Goal: Task Accomplishment & Management: Manage account settings

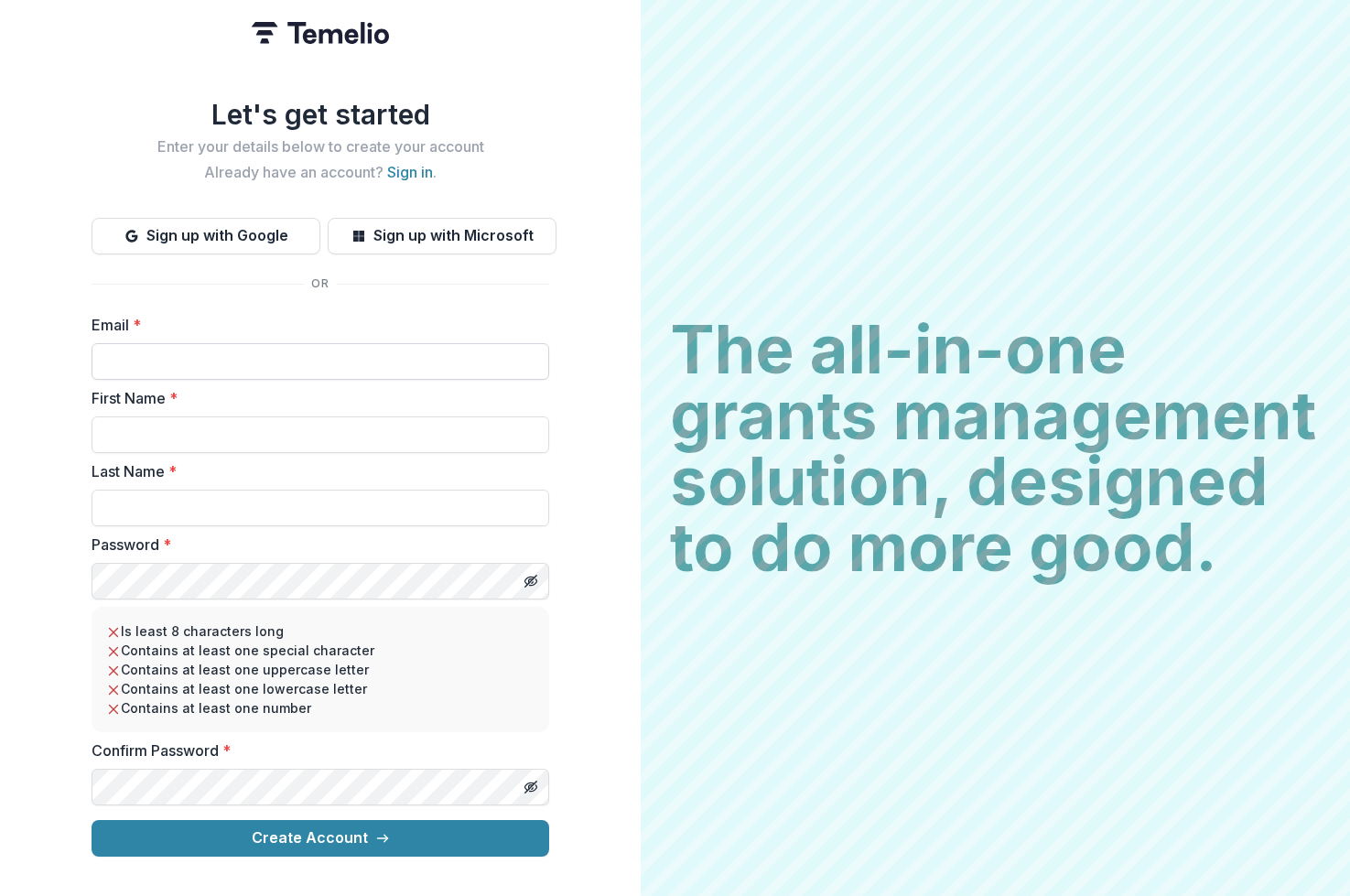
click at [430, 355] on input "Email *" at bounding box center [321, 361] width 458 height 37
click at [450, 321] on label "Email *" at bounding box center [315, 325] width 447 height 22
click at [450, 343] on input "Email *" at bounding box center [321, 361] width 458 height 37
click at [405, 166] on link "Sign in" at bounding box center [410, 172] width 46 height 18
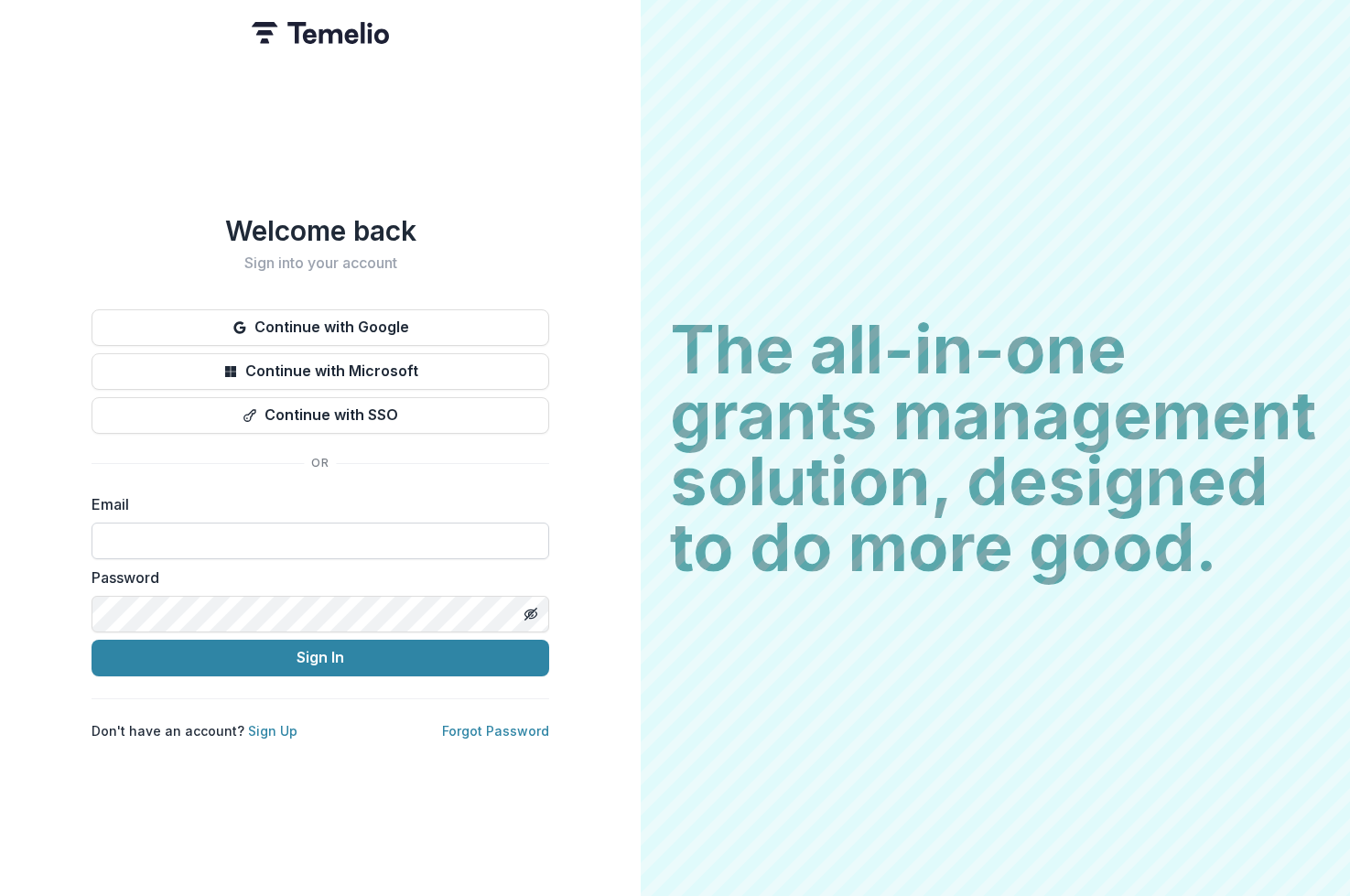
click at [329, 531] on input at bounding box center [321, 541] width 458 height 37
type input "**********"
click at [537, 610] on icon "Toggle password visibility" at bounding box center [531, 614] width 15 height 15
click at [507, 643] on button "Sign In" at bounding box center [321, 658] width 458 height 37
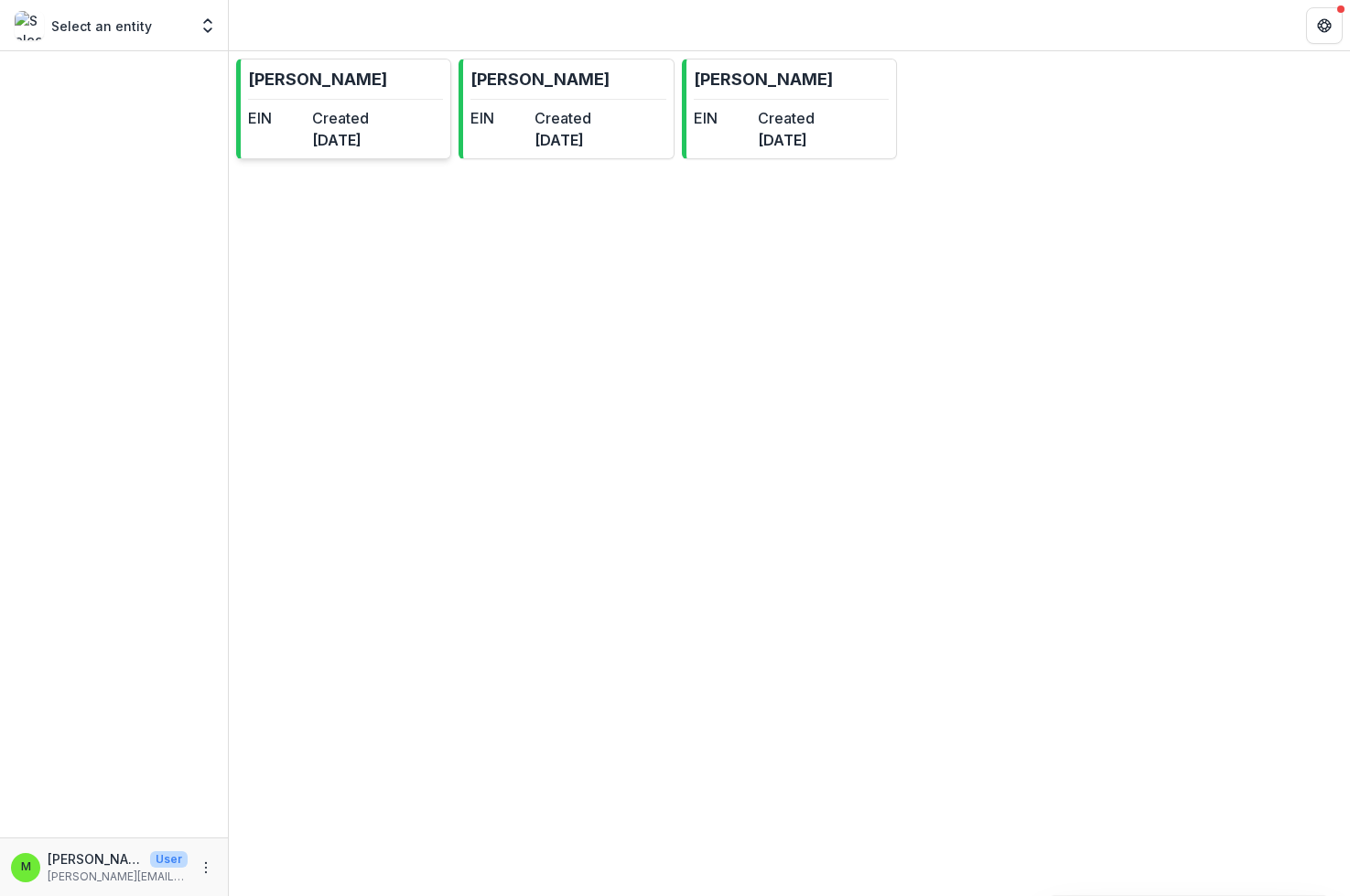
click at [373, 152] on link "[PERSON_NAME] EIN Created [DATE]" at bounding box center [343, 109] width 215 height 101
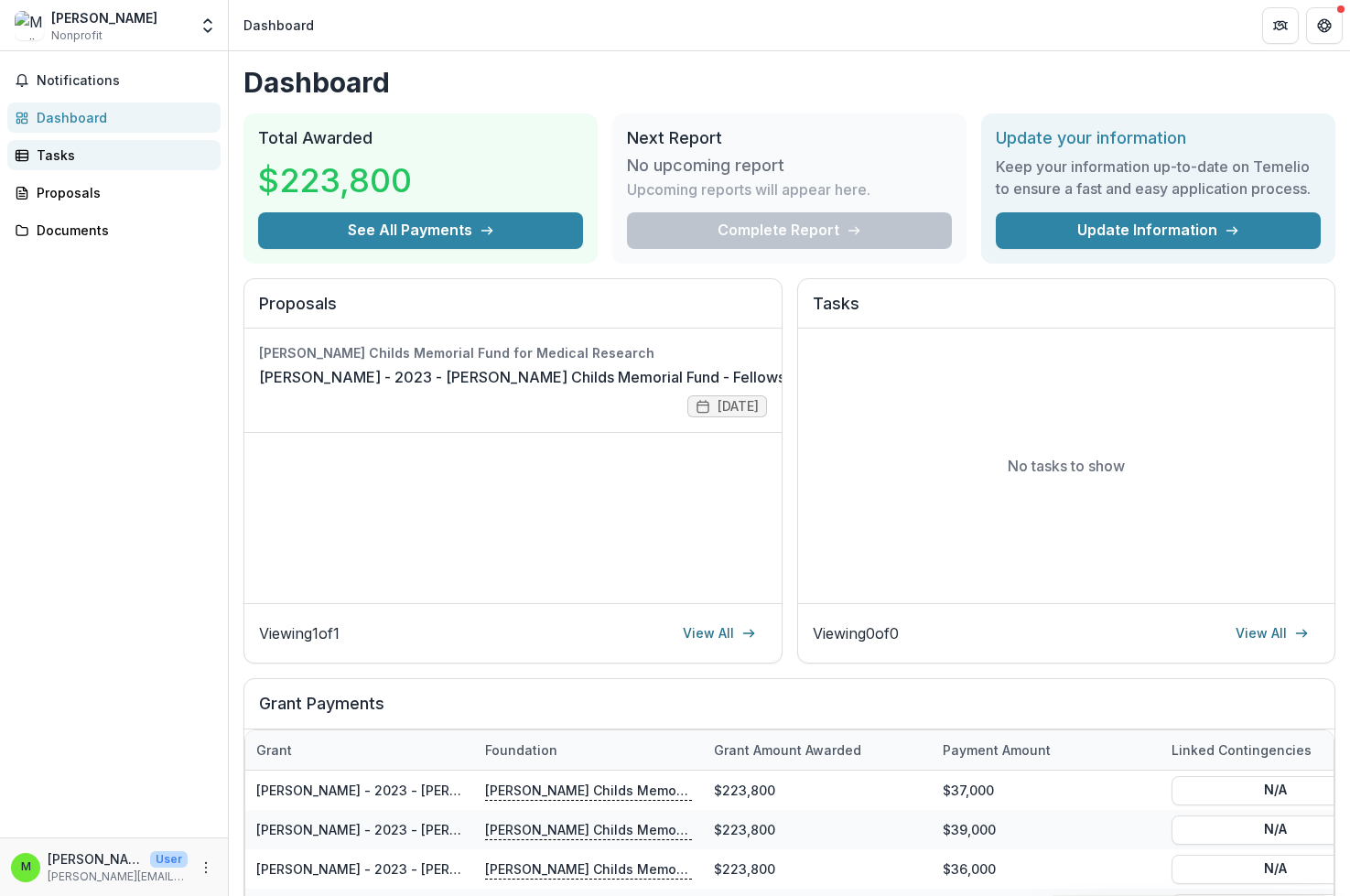
click at [108, 154] on div "Tasks" at bounding box center [121, 155] width 169 height 19
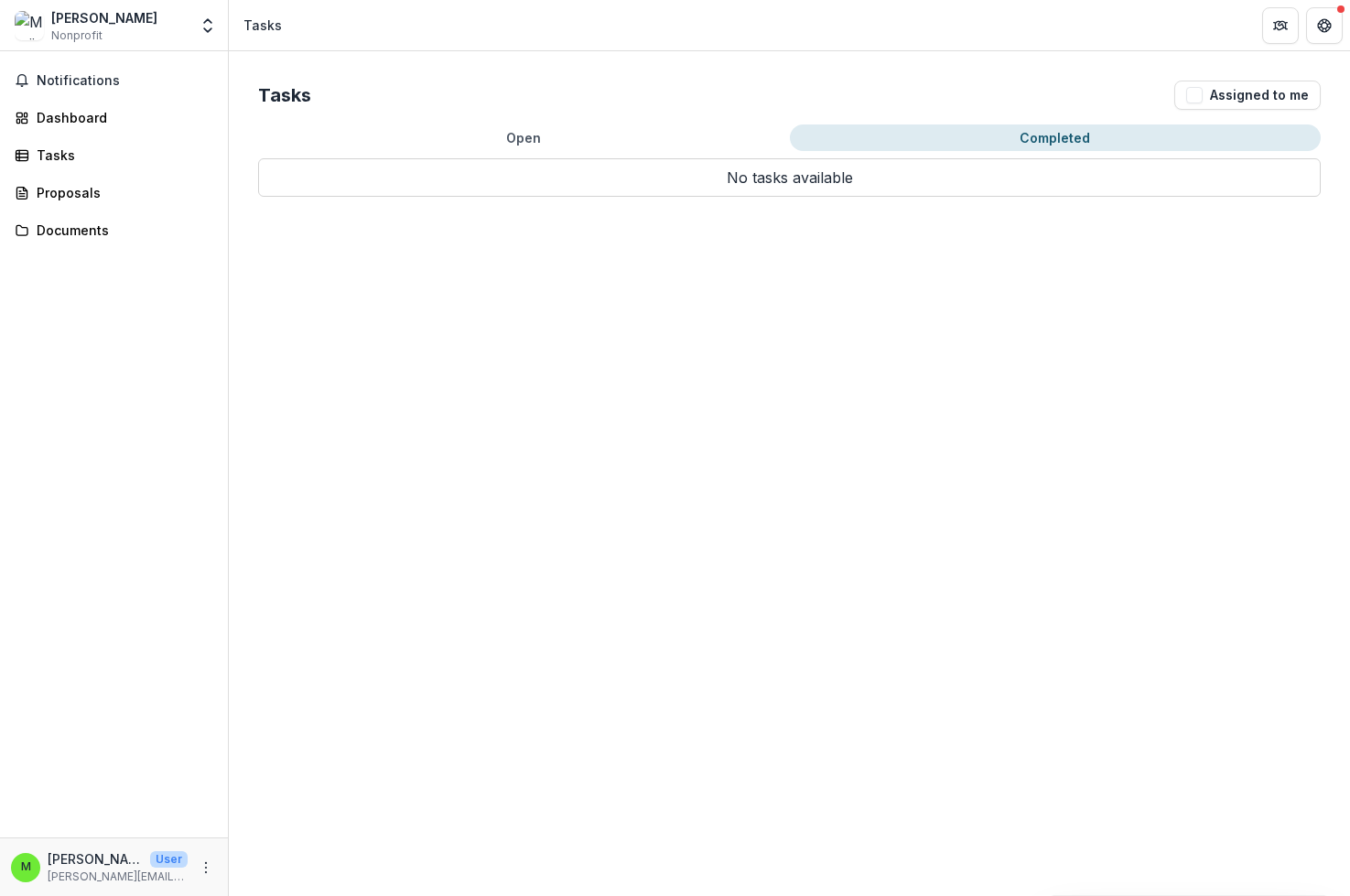
click at [1008, 142] on button "Completed" at bounding box center [1056, 137] width 532 height 27
click at [553, 139] on button "Open" at bounding box center [524, 137] width 532 height 27
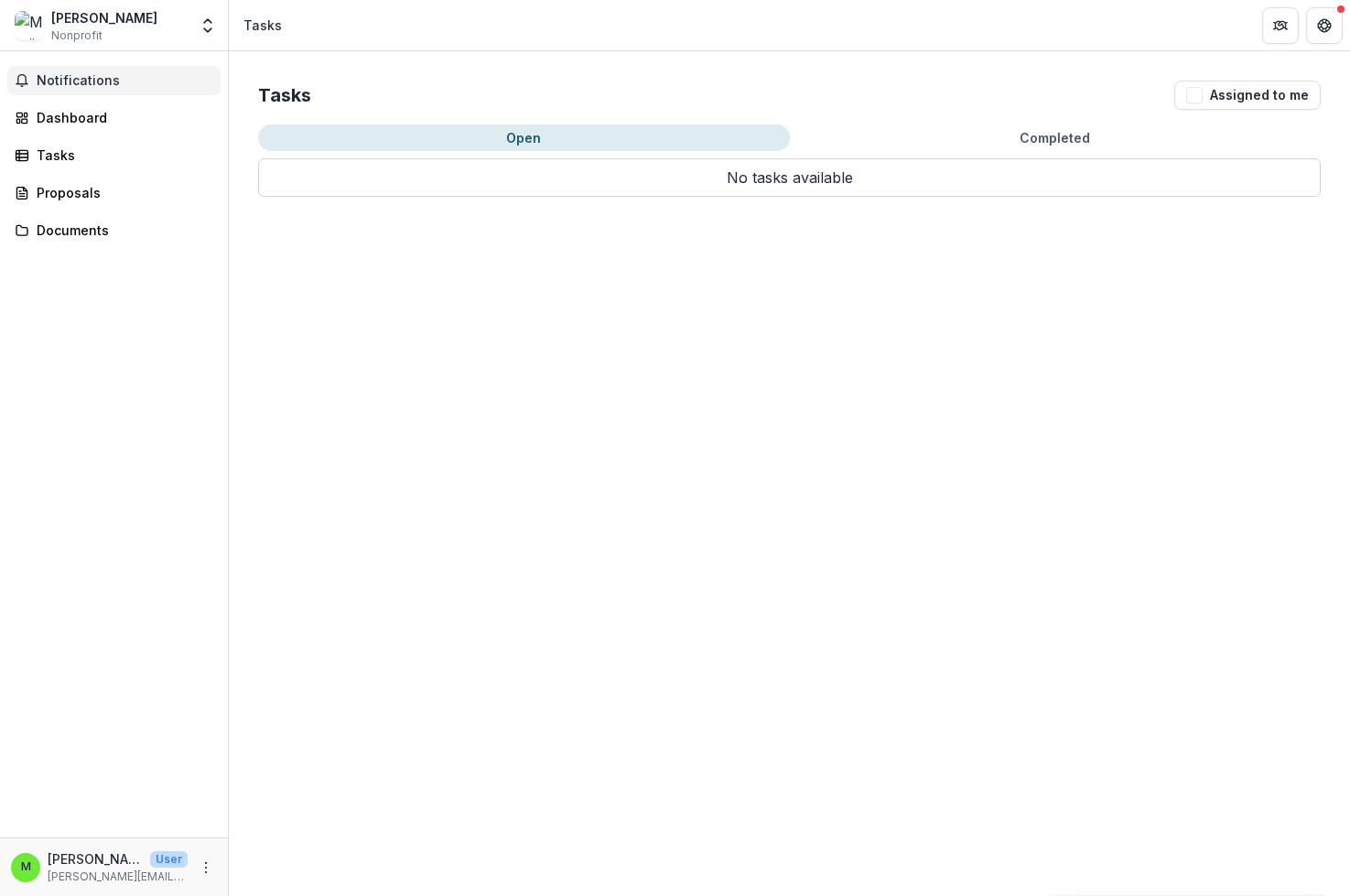
click at [105, 79] on span "Notifications" at bounding box center [125, 81] width 177 height 16
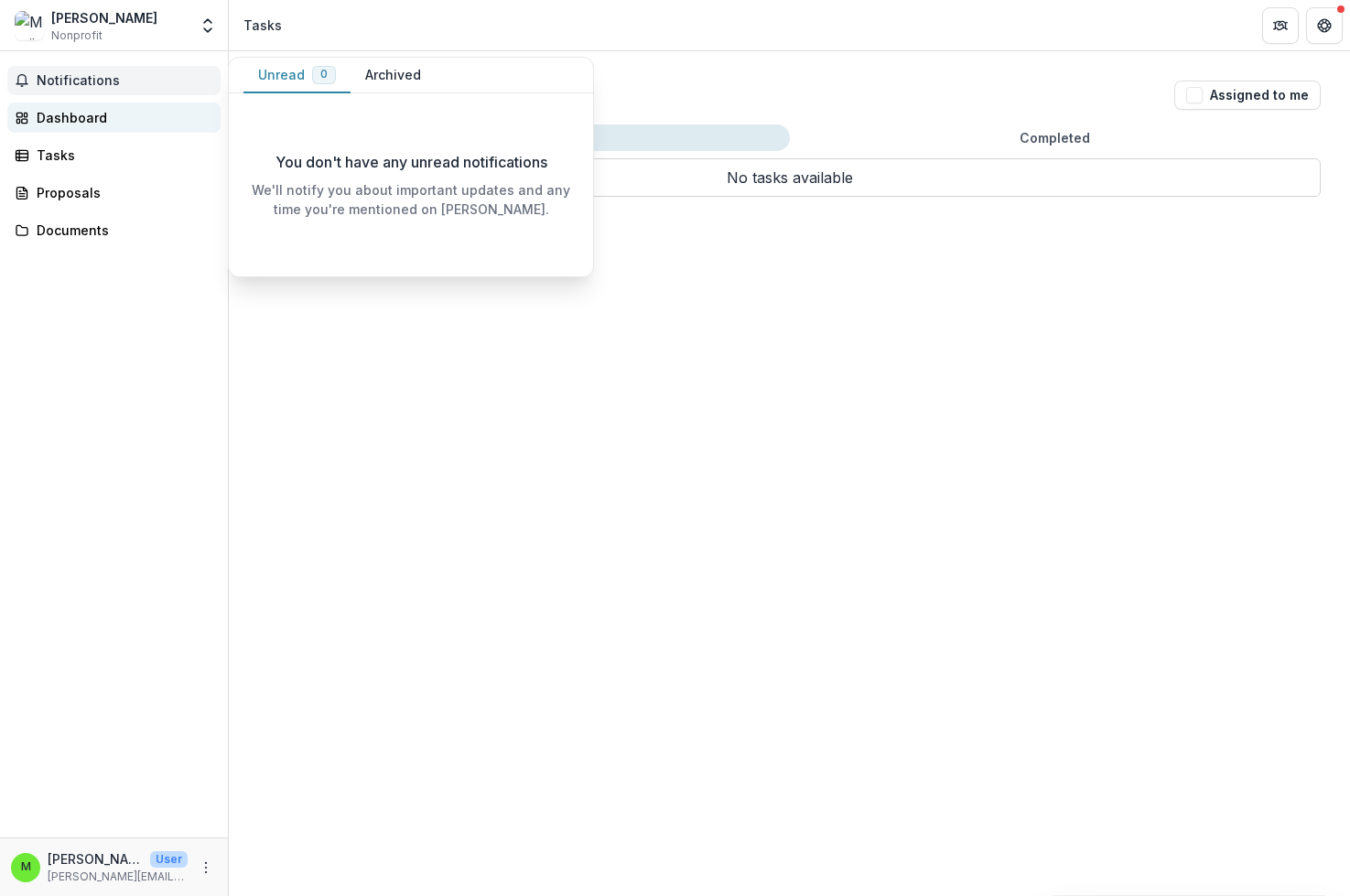
click at [84, 117] on div "Dashboard" at bounding box center [121, 117] width 169 height 19
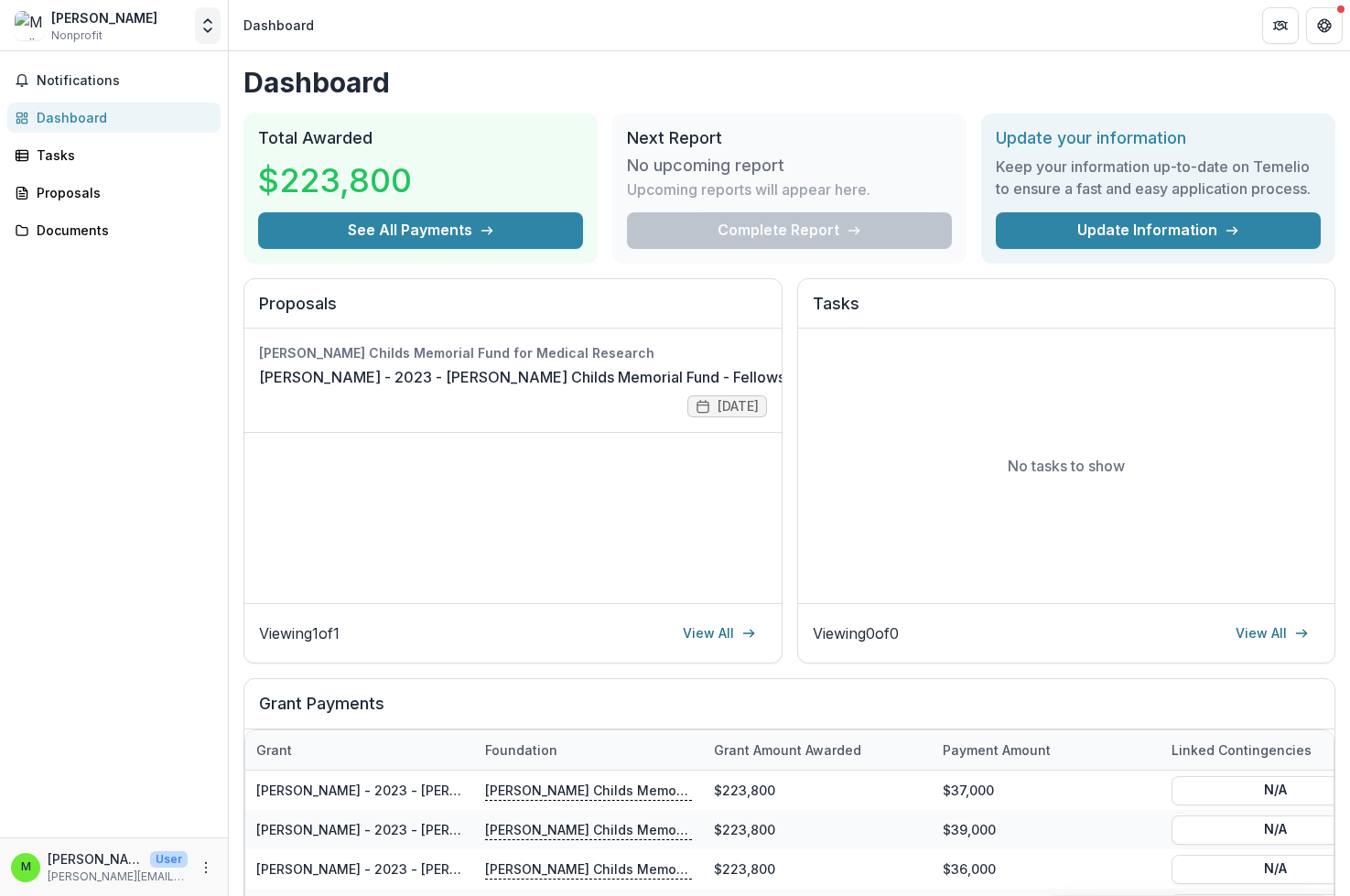
click at [206, 28] on icon "Open entity switcher" at bounding box center [208, 25] width 18 height 18
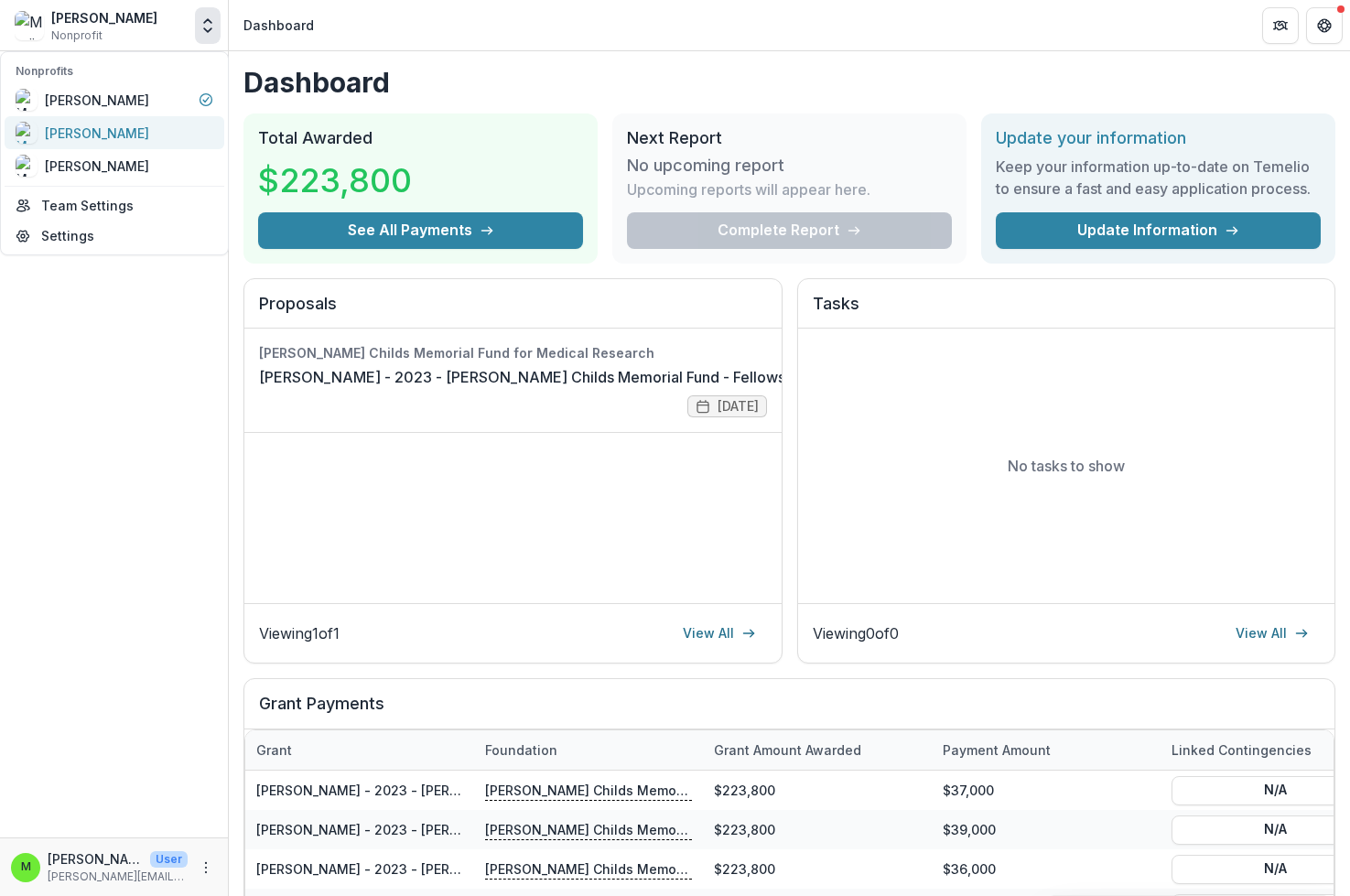
click at [142, 136] on div "[PERSON_NAME]" at bounding box center [97, 133] width 104 height 19
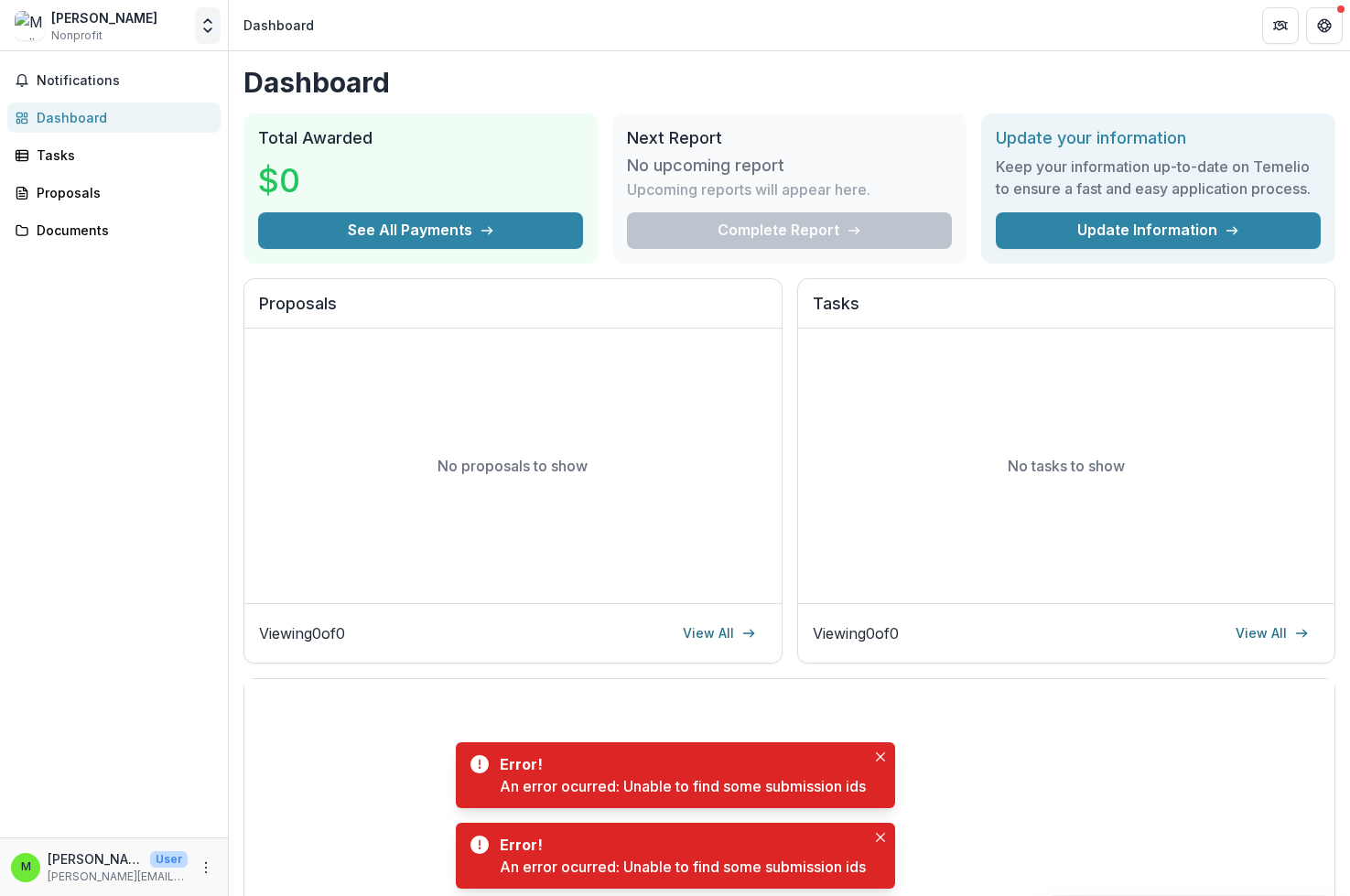
click at [204, 25] on icon "Open entity switcher" at bounding box center [208, 25] width 18 height 18
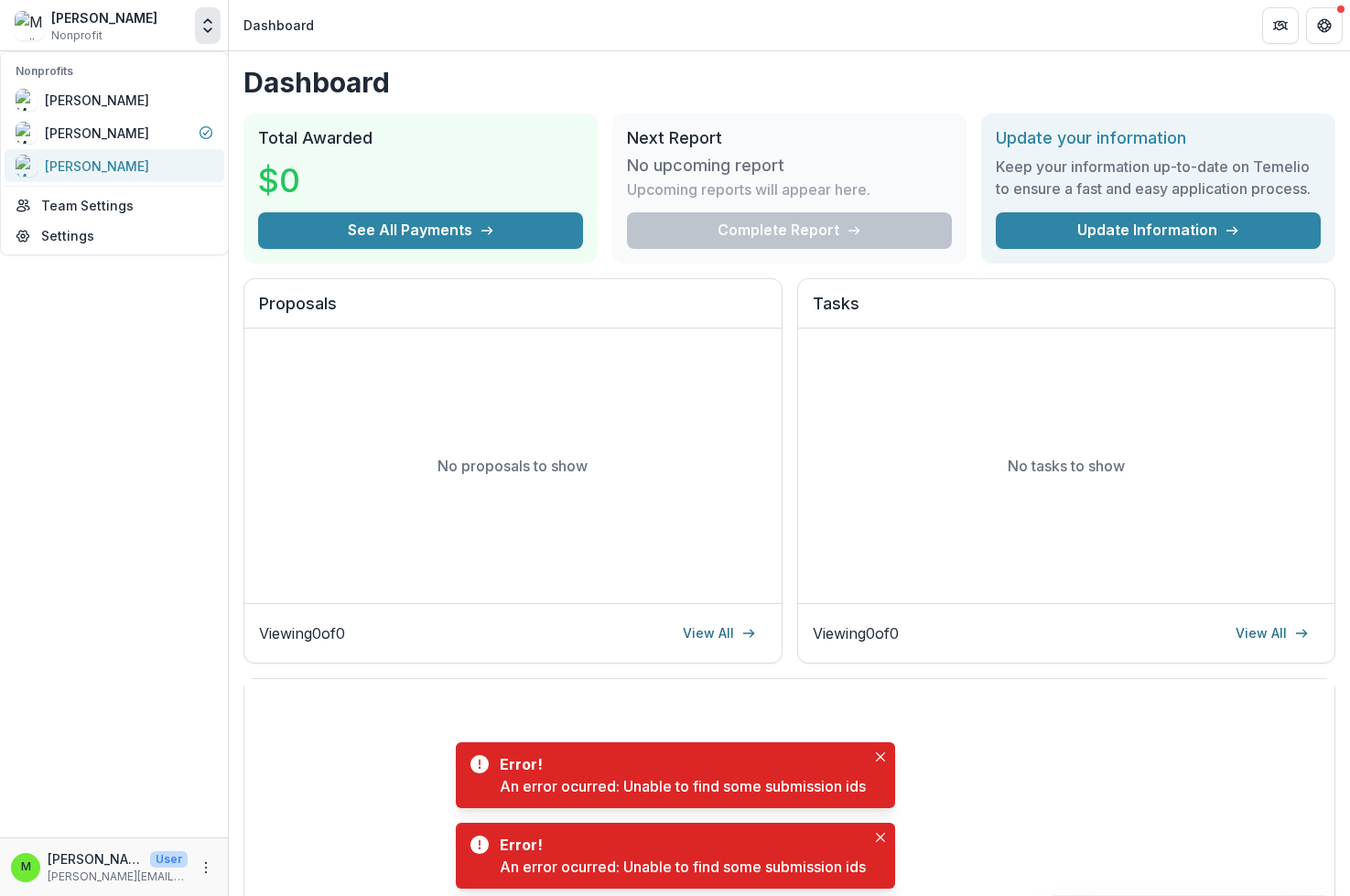
click at [147, 166] on div "[PERSON_NAME]" at bounding box center [97, 166] width 104 height 19
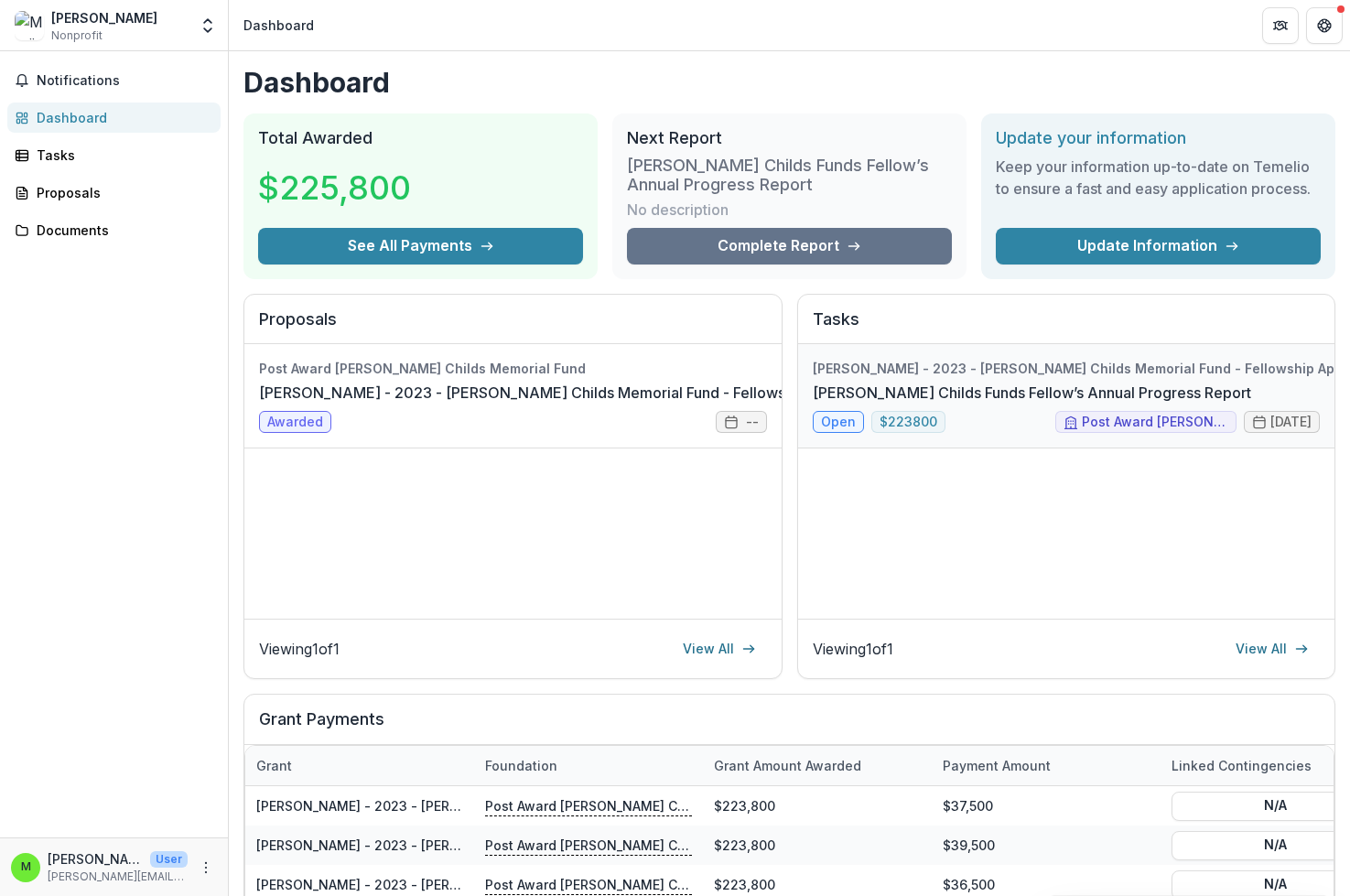
click at [1045, 392] on link "[PERSON_NAME] Childs Funds Fellow’s Annual Progress Report" at bounding box center [1032, 393] width 438 height 22
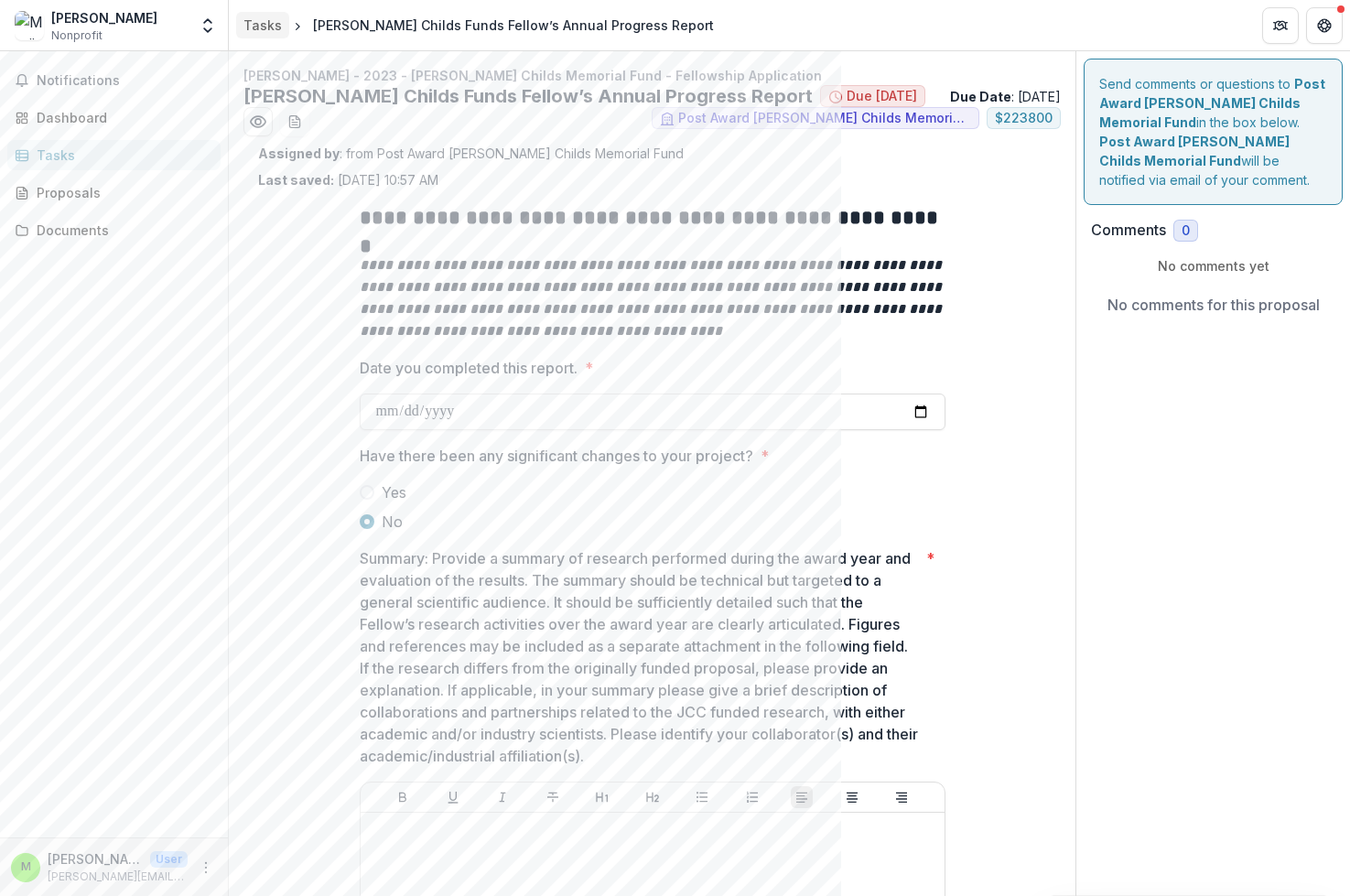
click at [263, 27] on div "Tasks" at bounding box center [262, 25] width 38 height 19
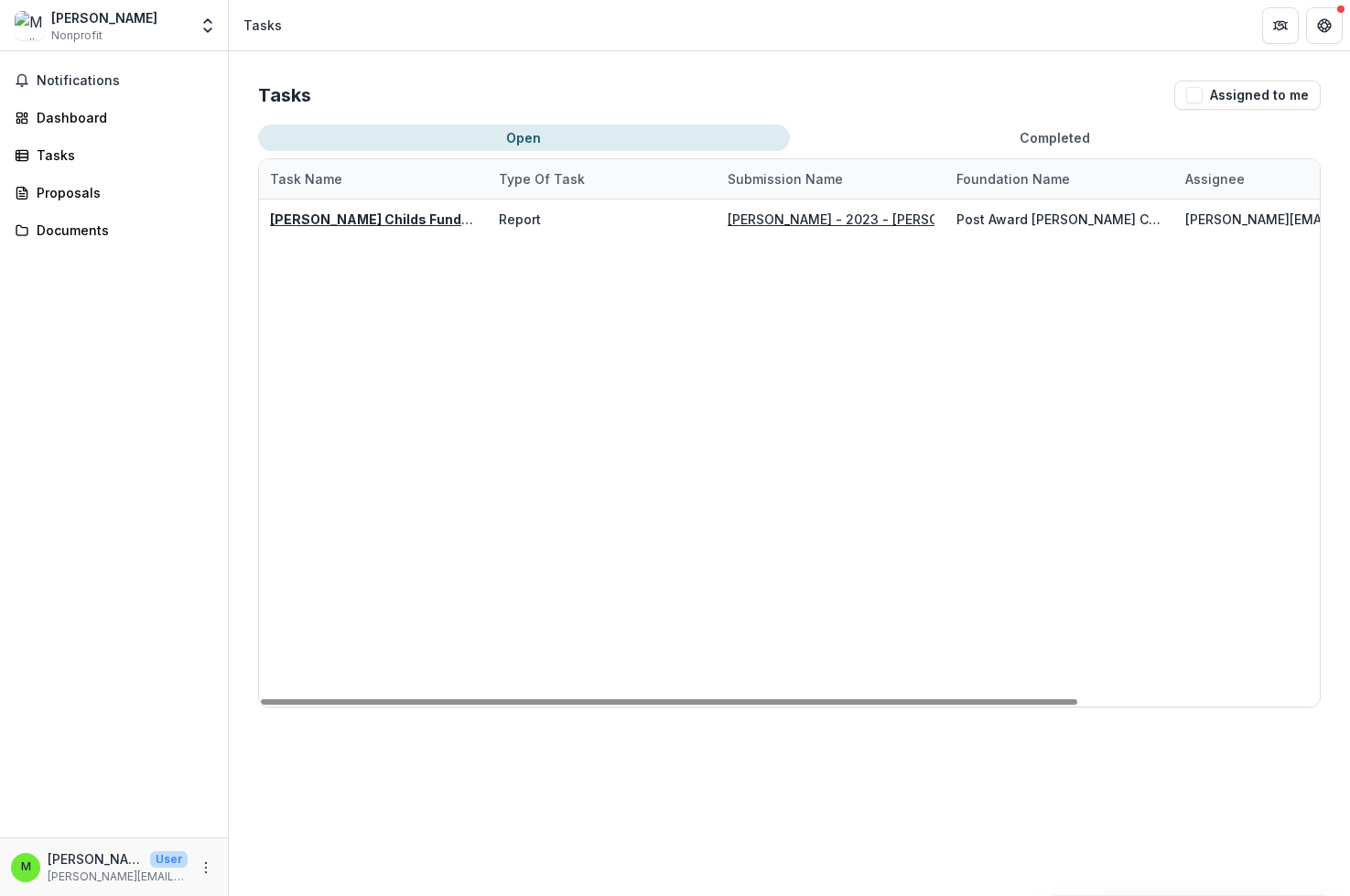
scroll to position [0, 6]
click at [1030, 138] on button "Completed" at bounding box center [1056, 137] width 532 height 27
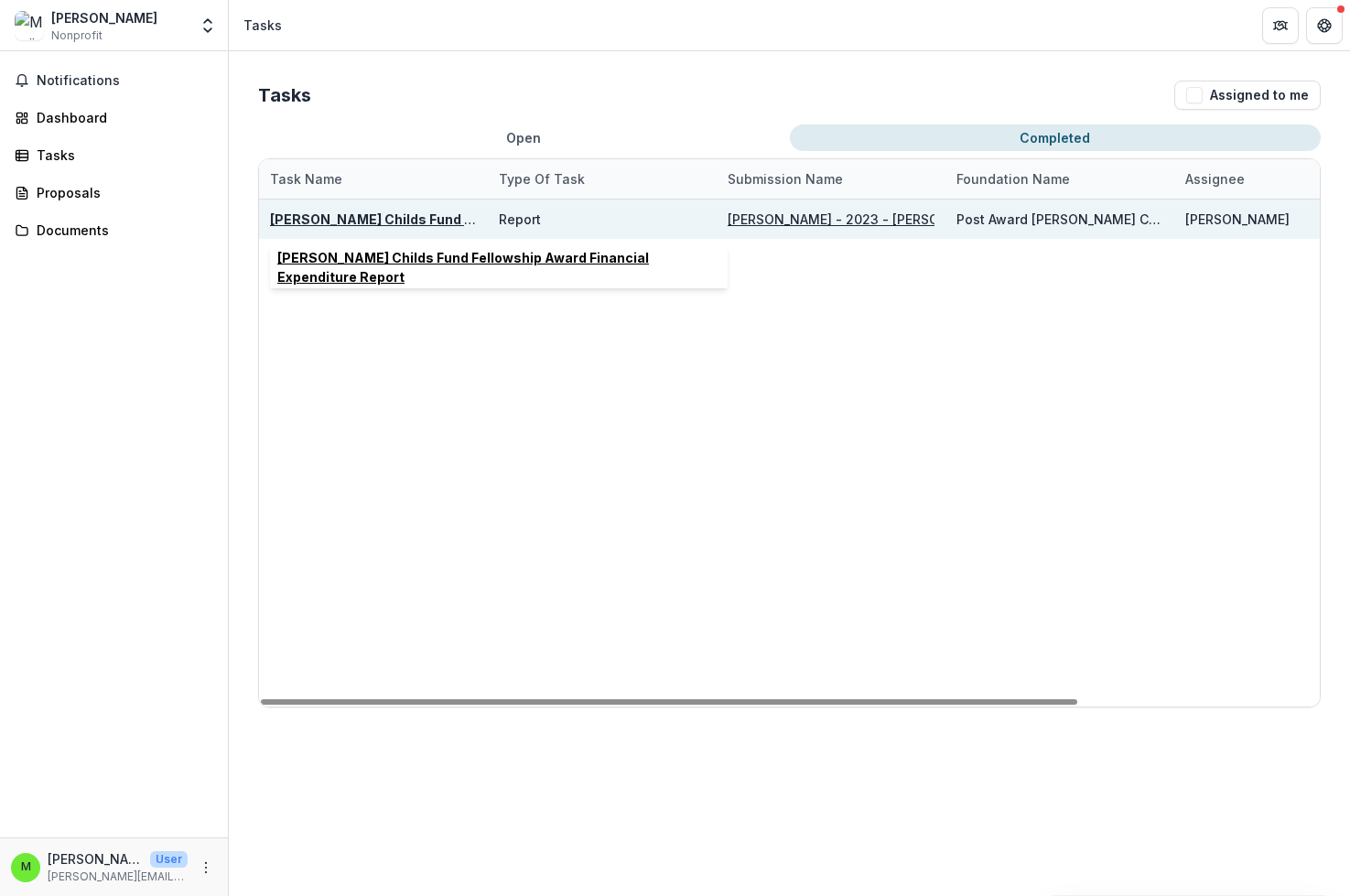
click at [427, 221] on u "[PERSON_NAME] Childs Fund Fellowship Award Financial Expenditure Report" at bounding box center [521, 219] width 502 height 16
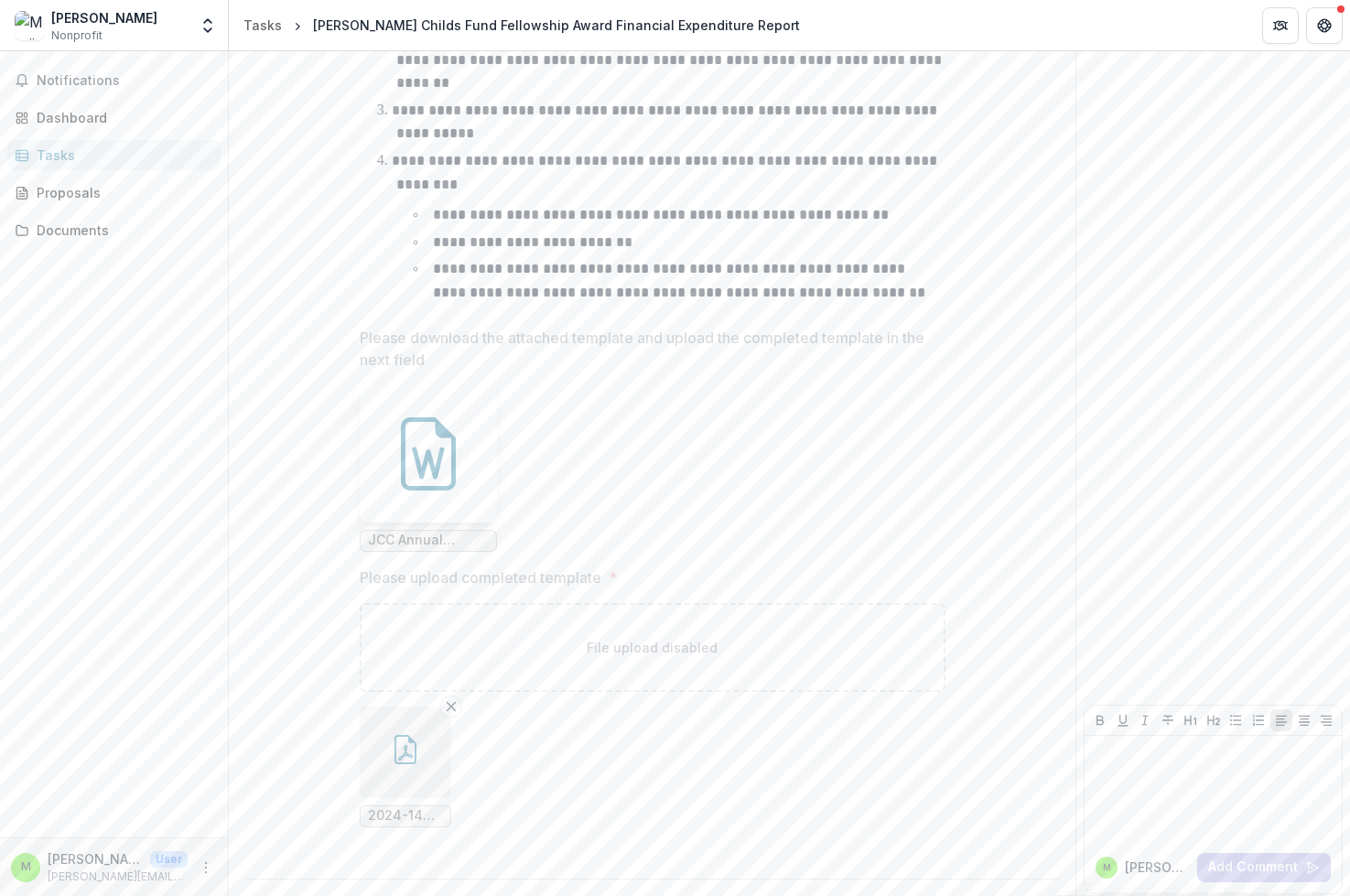
scroll to position [700, 0]
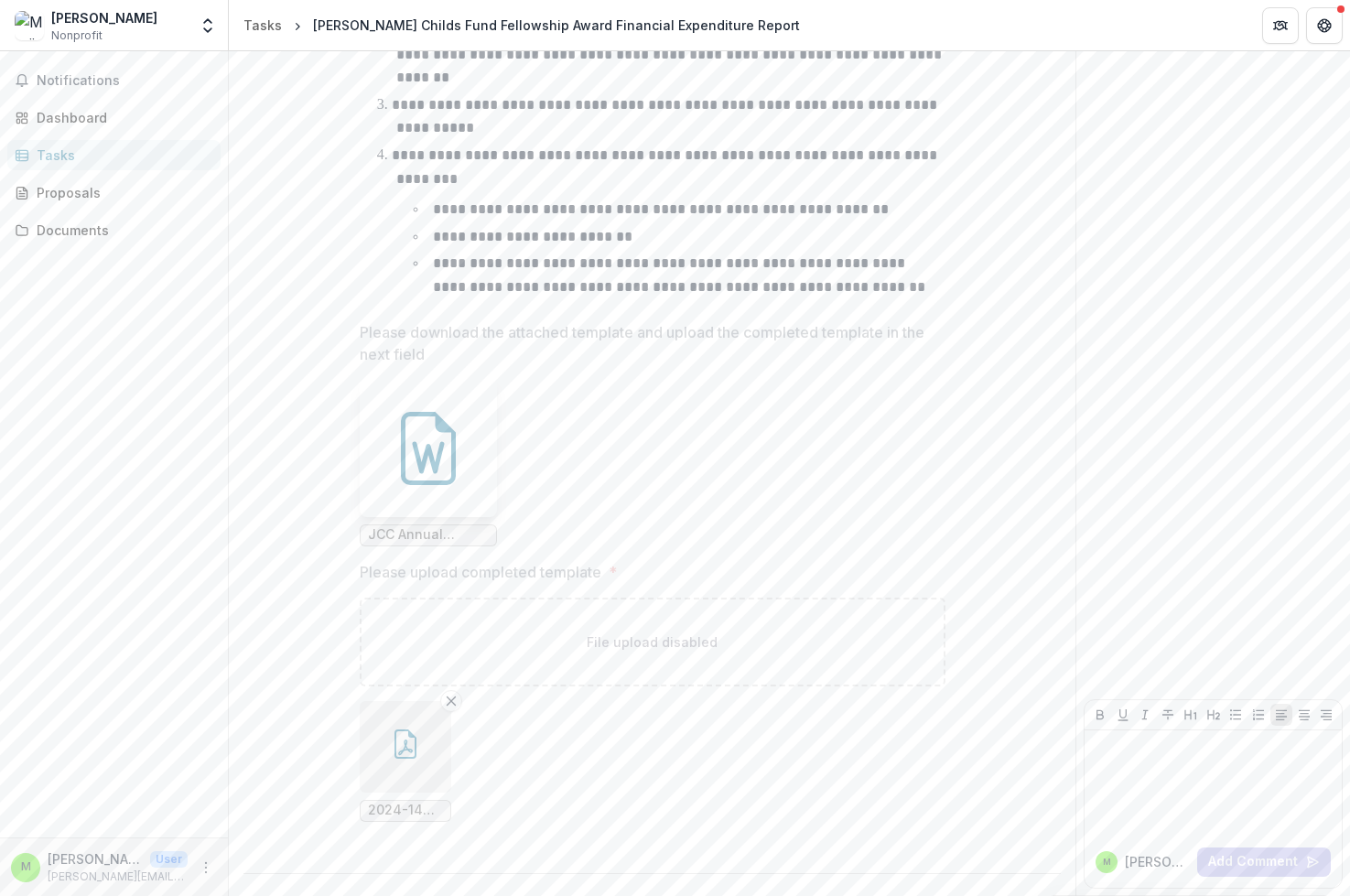
click at [427, 462] on icon at bounding box center [428, 448] width 73 height 73
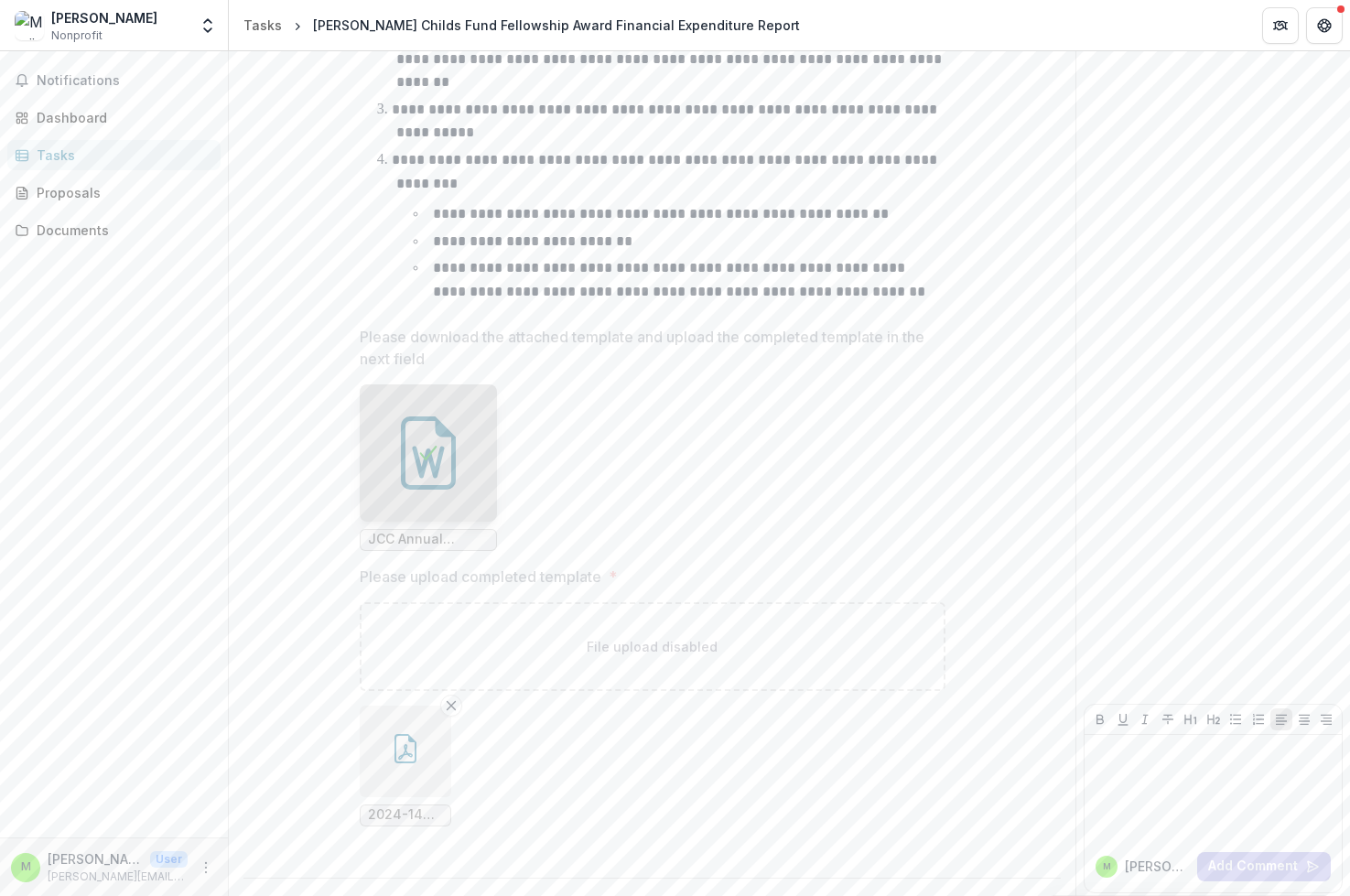
click at [374, 743] on button "button" at bounding box center [406, 752] width 92 height 92
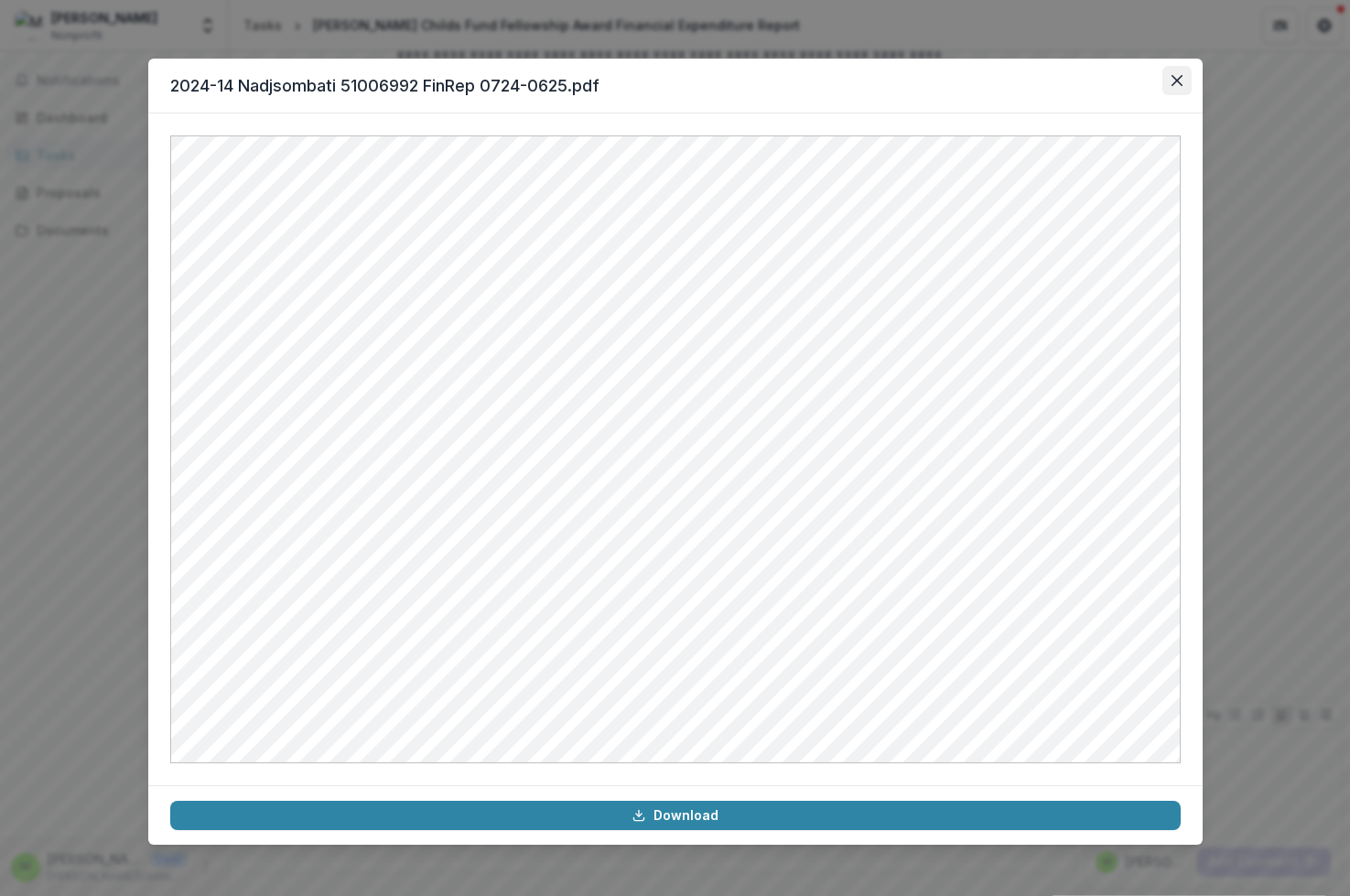
click at [1179, 86] on button "Close" at bounding box center [1176, 80] width 29 height 29
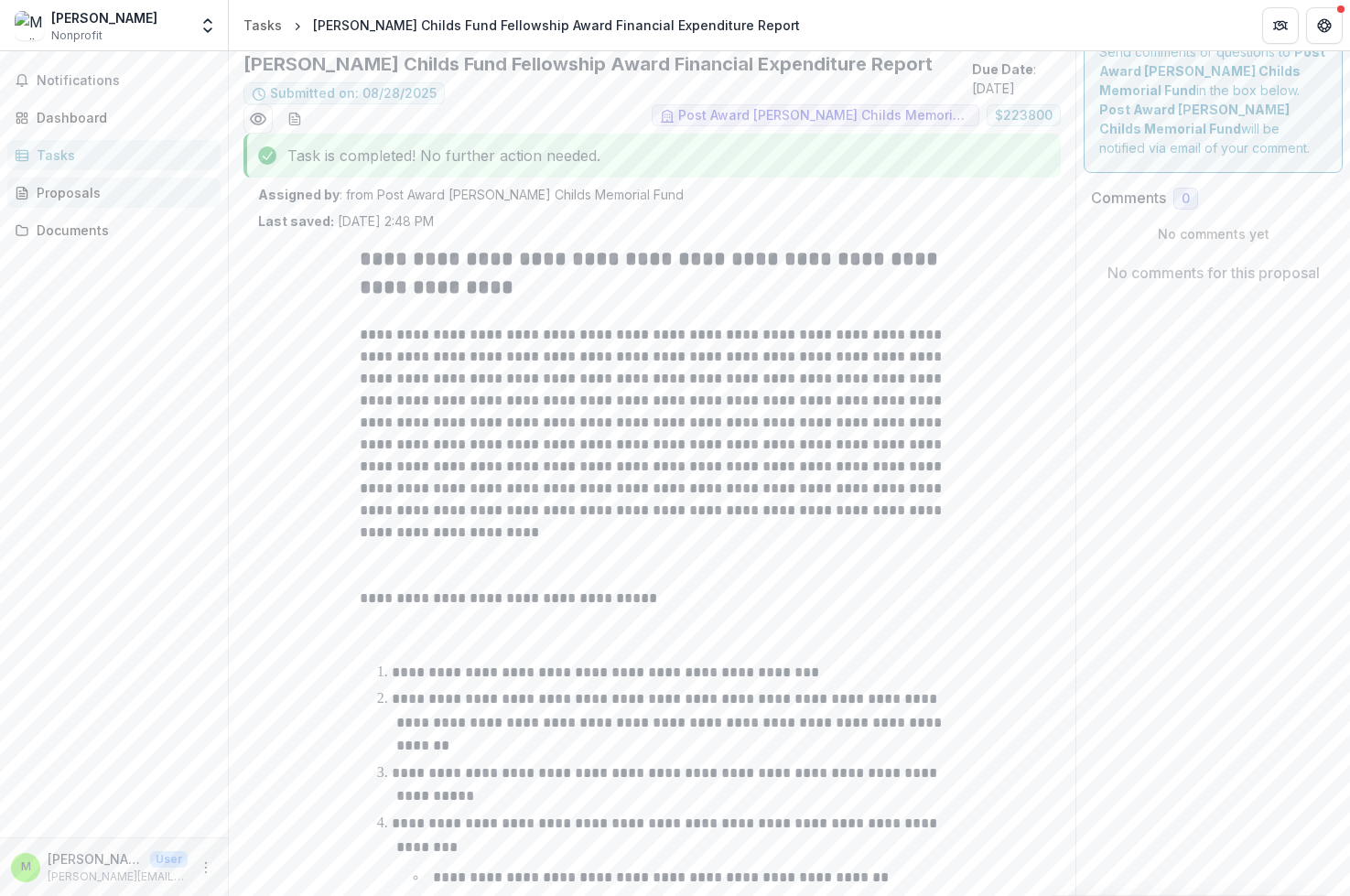
scroll to position [0, 0]
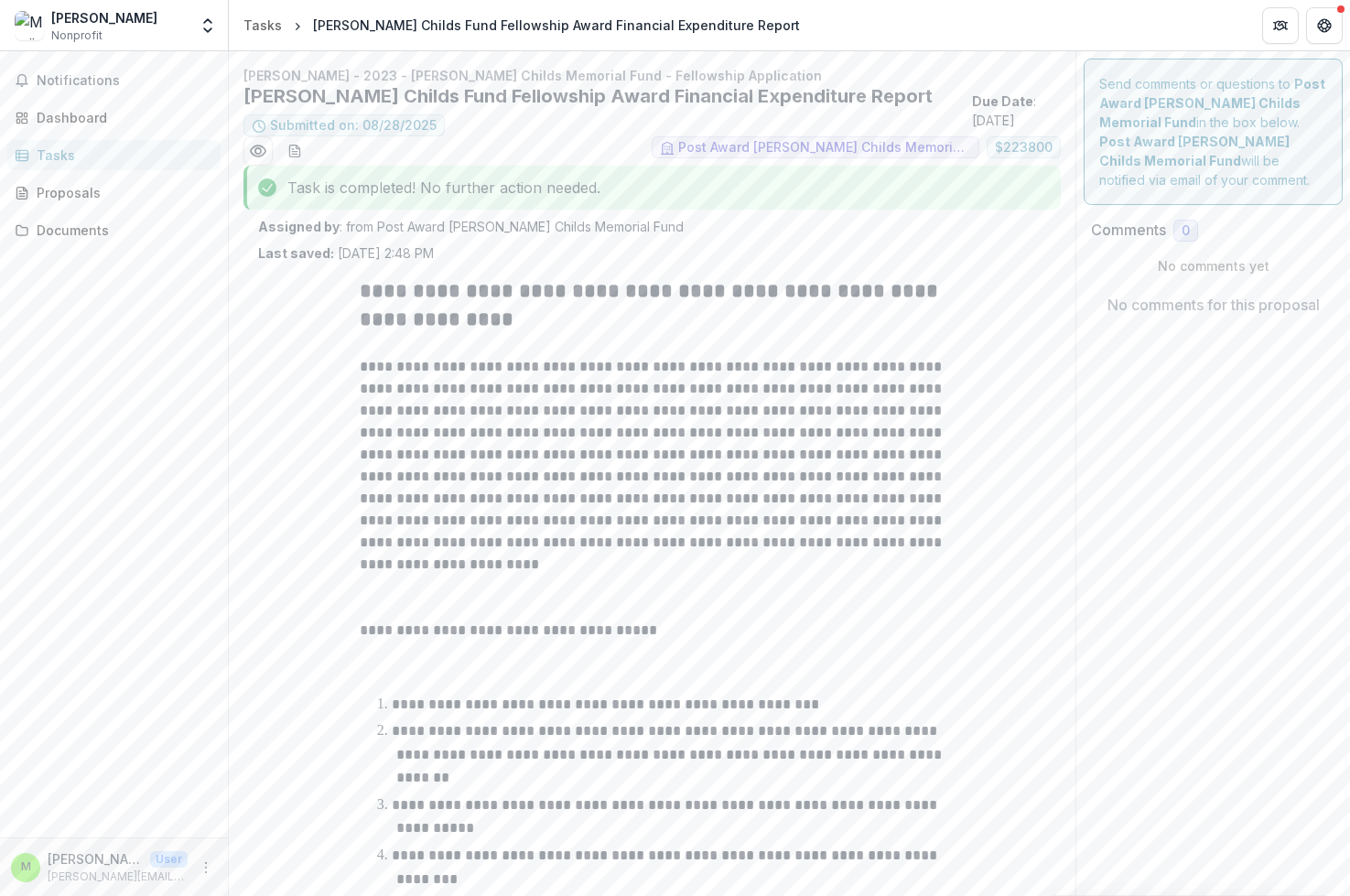
click at [70, 154] on div "Tasks" at bounding box center [121, 155] width 169 height 19
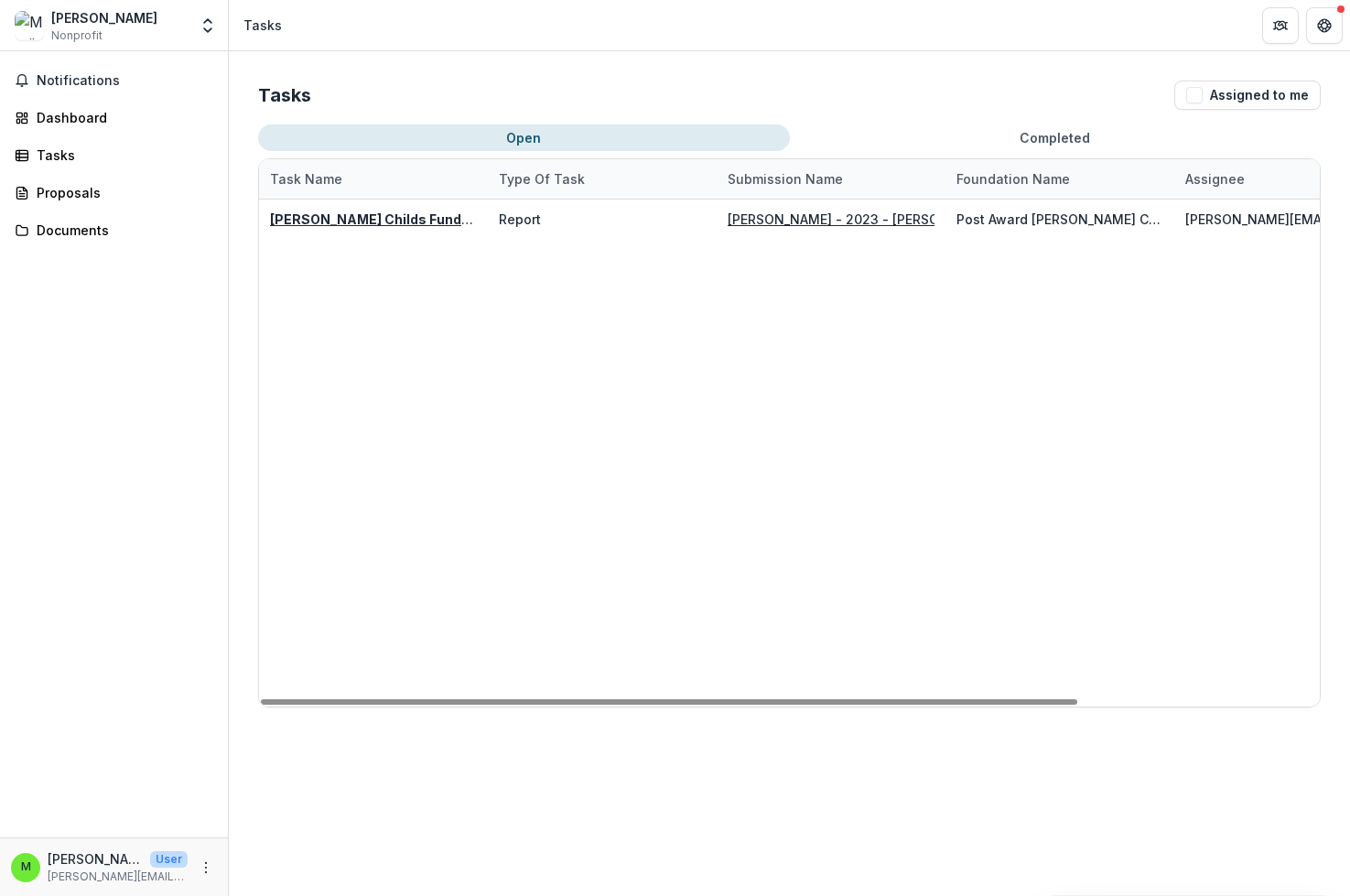
click at [531, 134] on button "Open" at bounding box center [524, 137] width 532 height 27
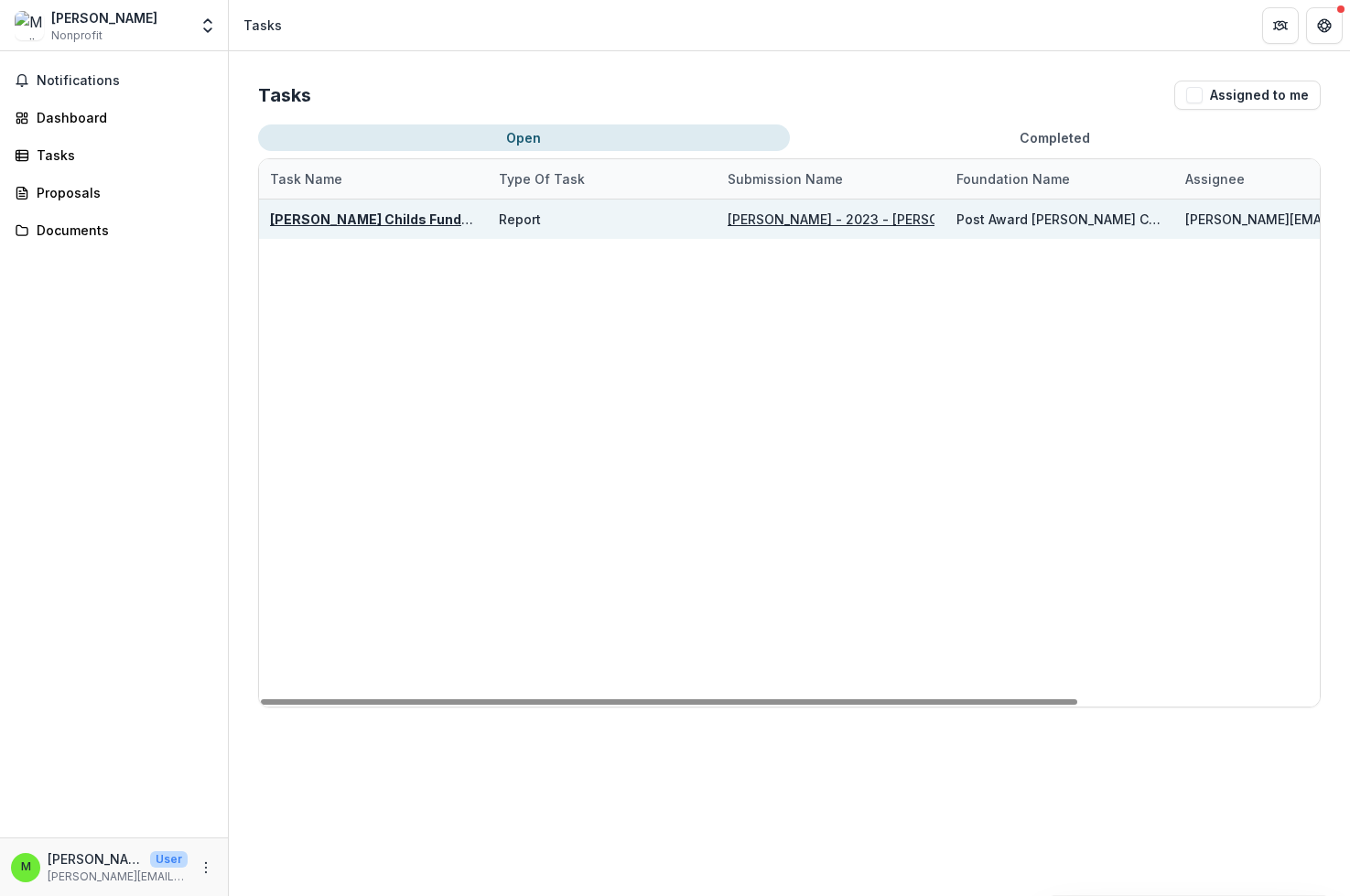
click at [852, 217] on u "[PERSON_NAME] - 2023 - [PERSON_NAME] Childs Memorial Fund - Fellowship Applicat…" at bounding box center [1013, 219] width 570 height 16
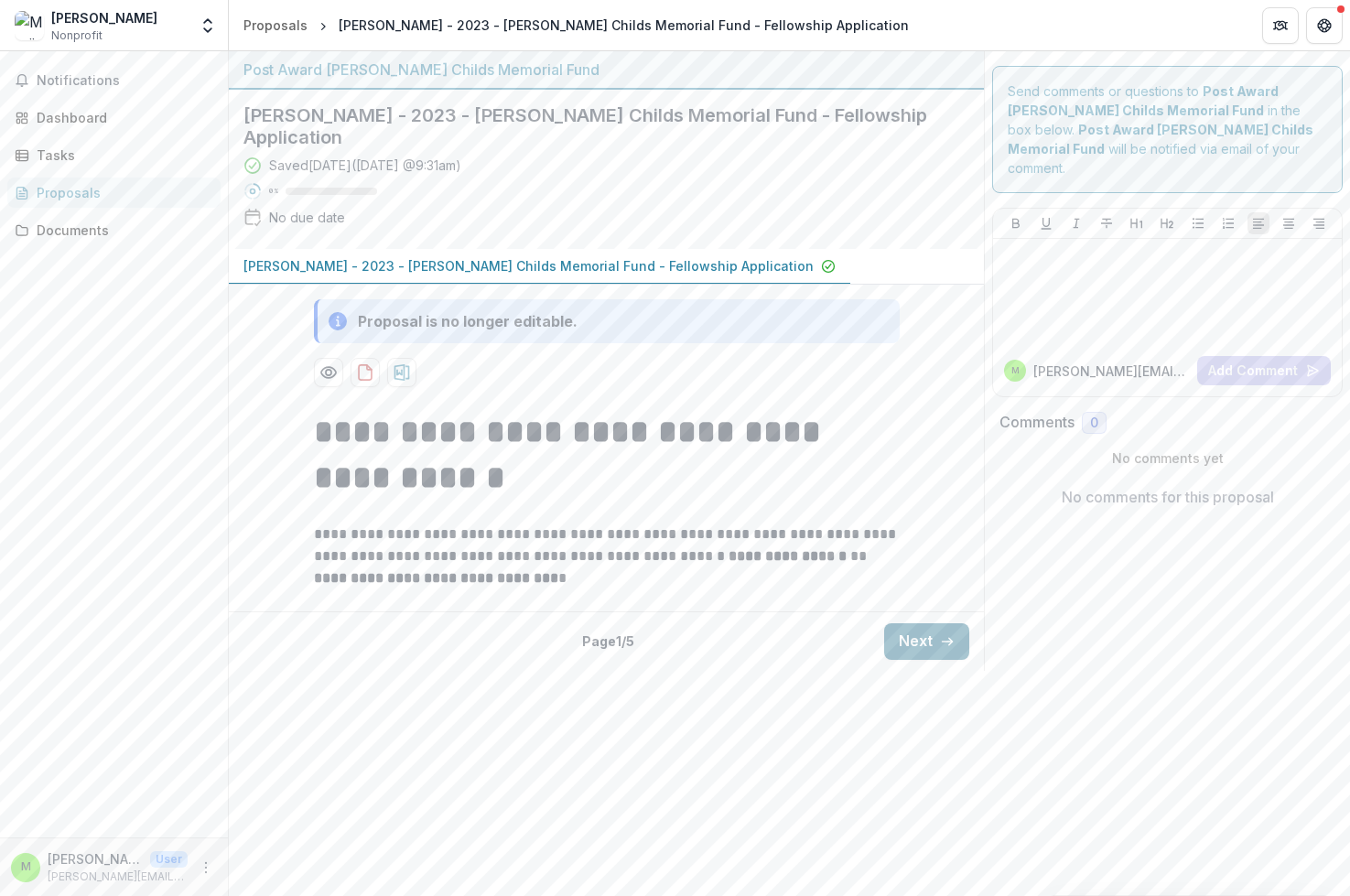
click at [932, 640] on button "Next" at bounding box center [926, 641] width 85 height 37
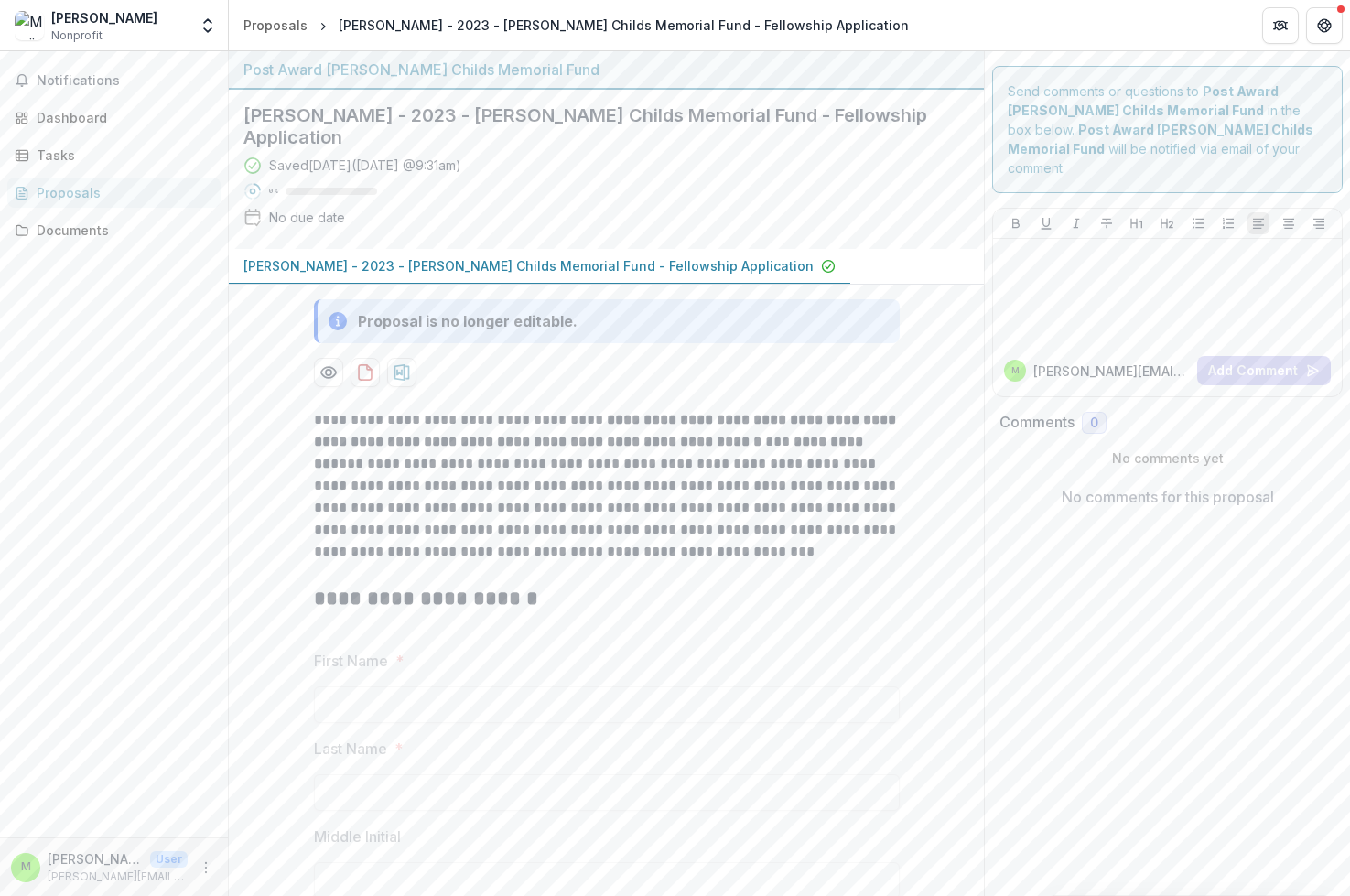
click at [81, 195] on div "Proposals" at bounding box center [121, 192] width 169 height 19
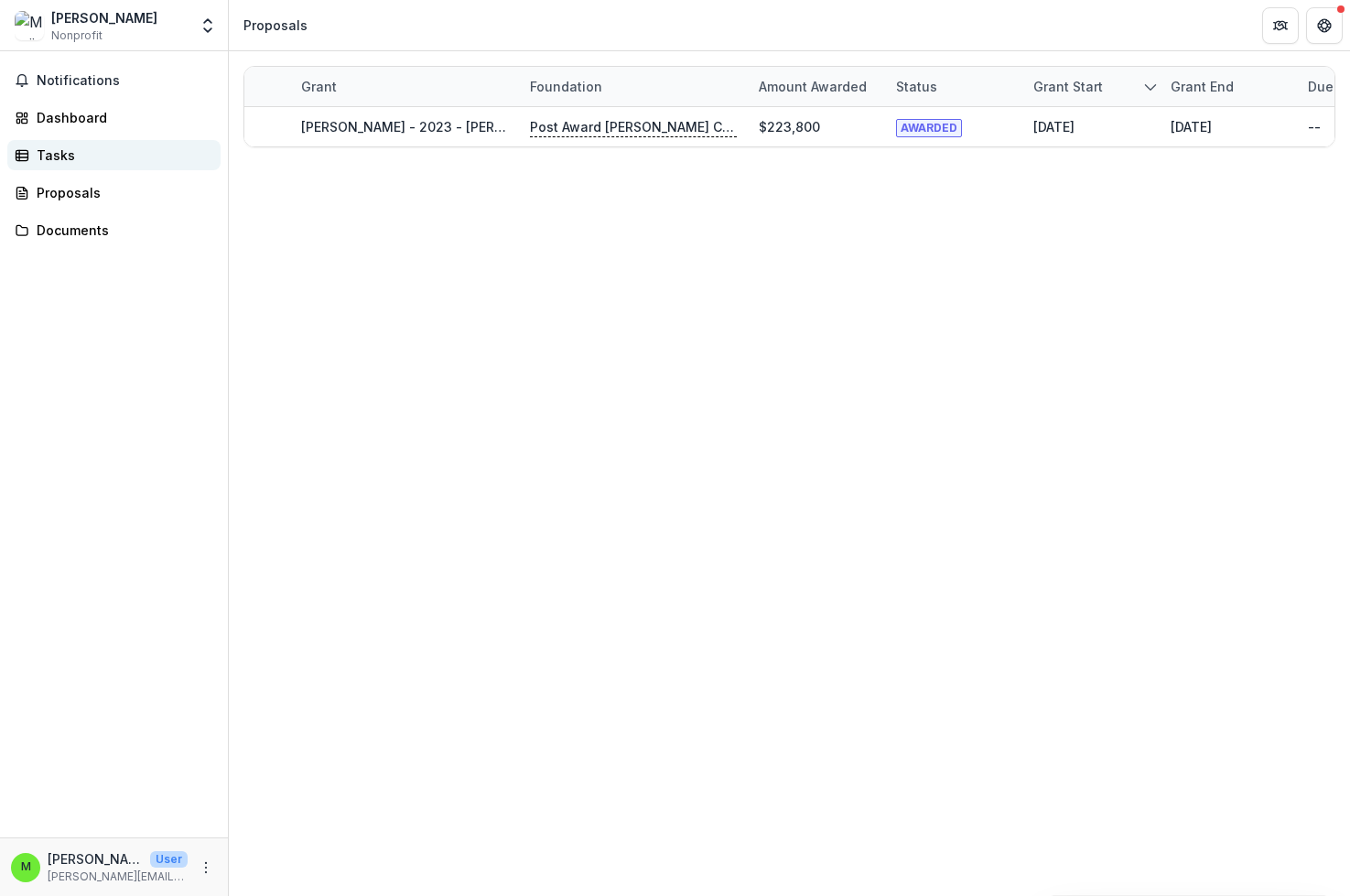
click at [84, 162] on div "Tasks" at bounding box center [121, 155] width 169 height 19
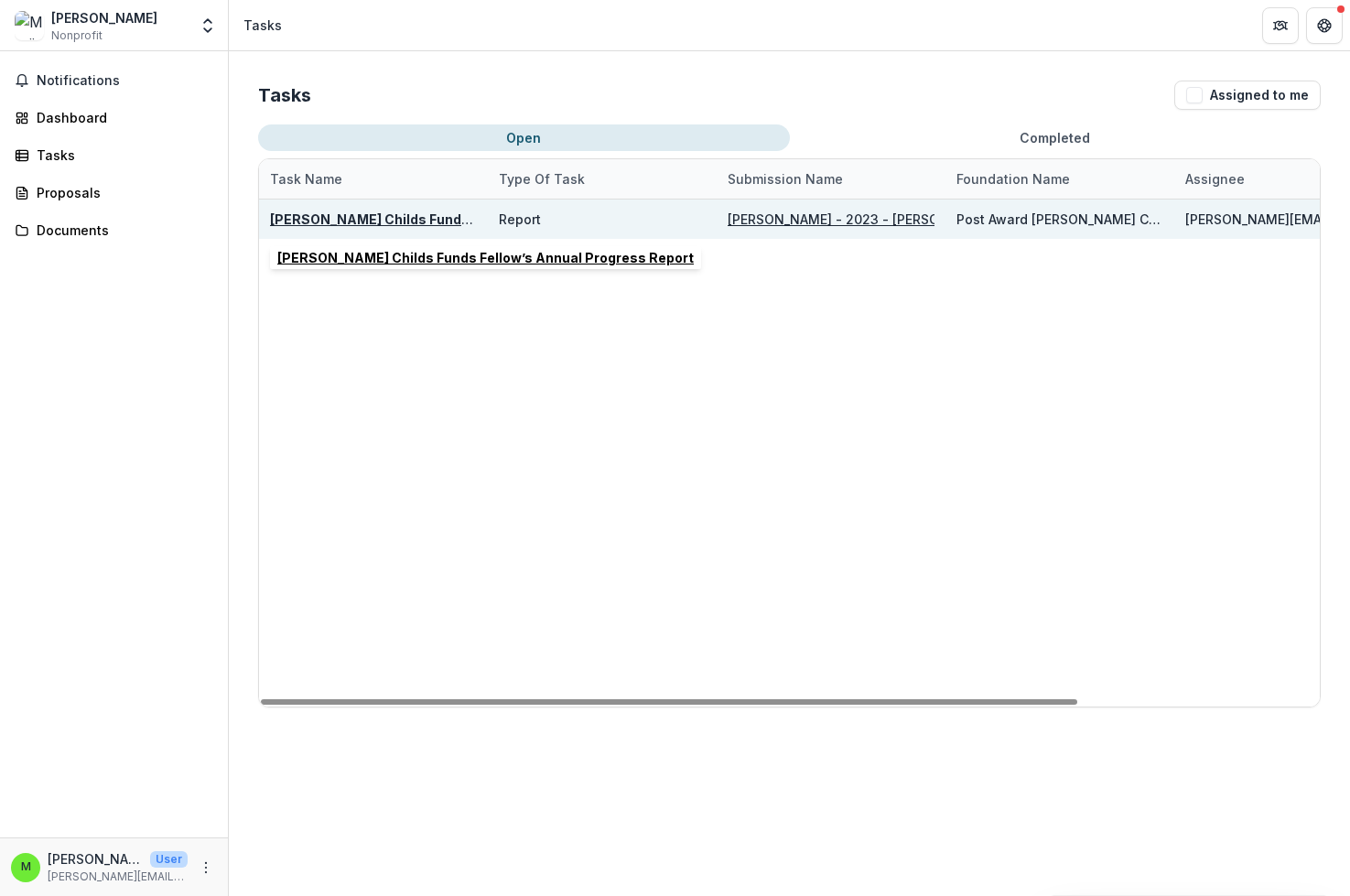
click at [412, 221] on u "[PERSON_NAME] Childs Funds Fellow’s Annual Progress Report" at bounding box center [478, 219] width 416 height 16
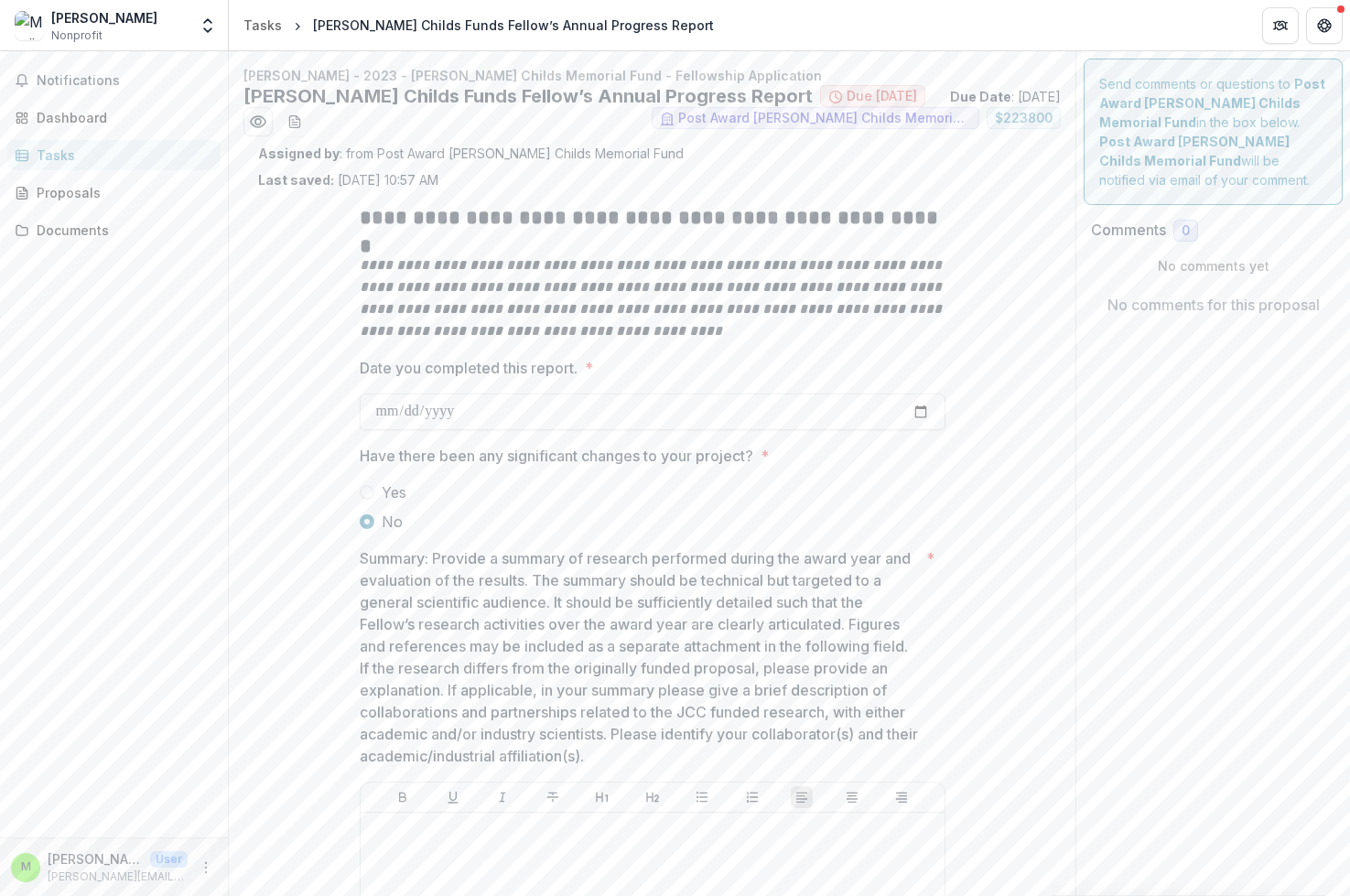
click at [87, 155] on div "Tasks" at bounding box center [121, 155] width 169 height 19
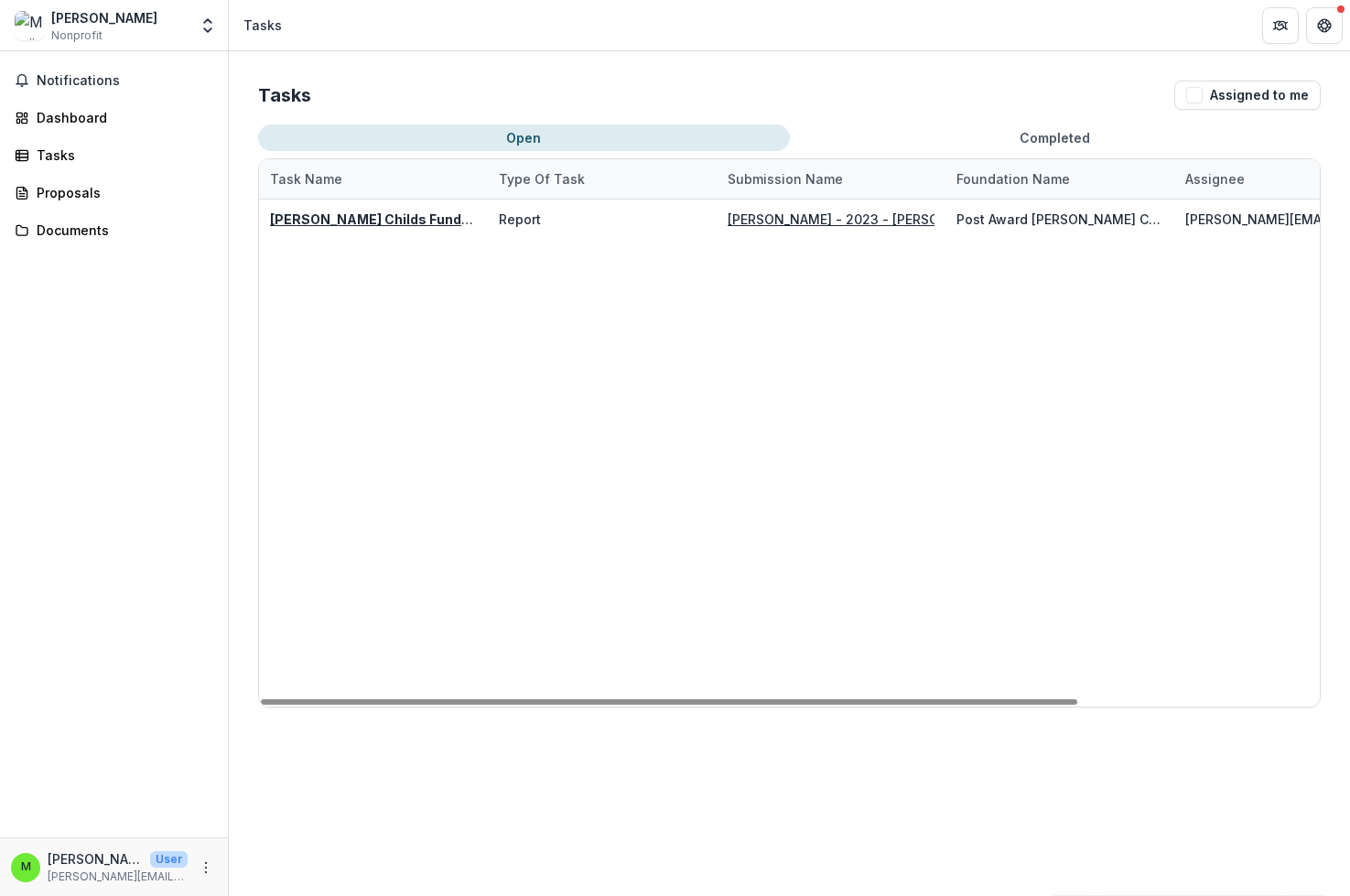
click at [1074, 141] on button "Completed" at bounding box center [1056, 137] width 532 height 27
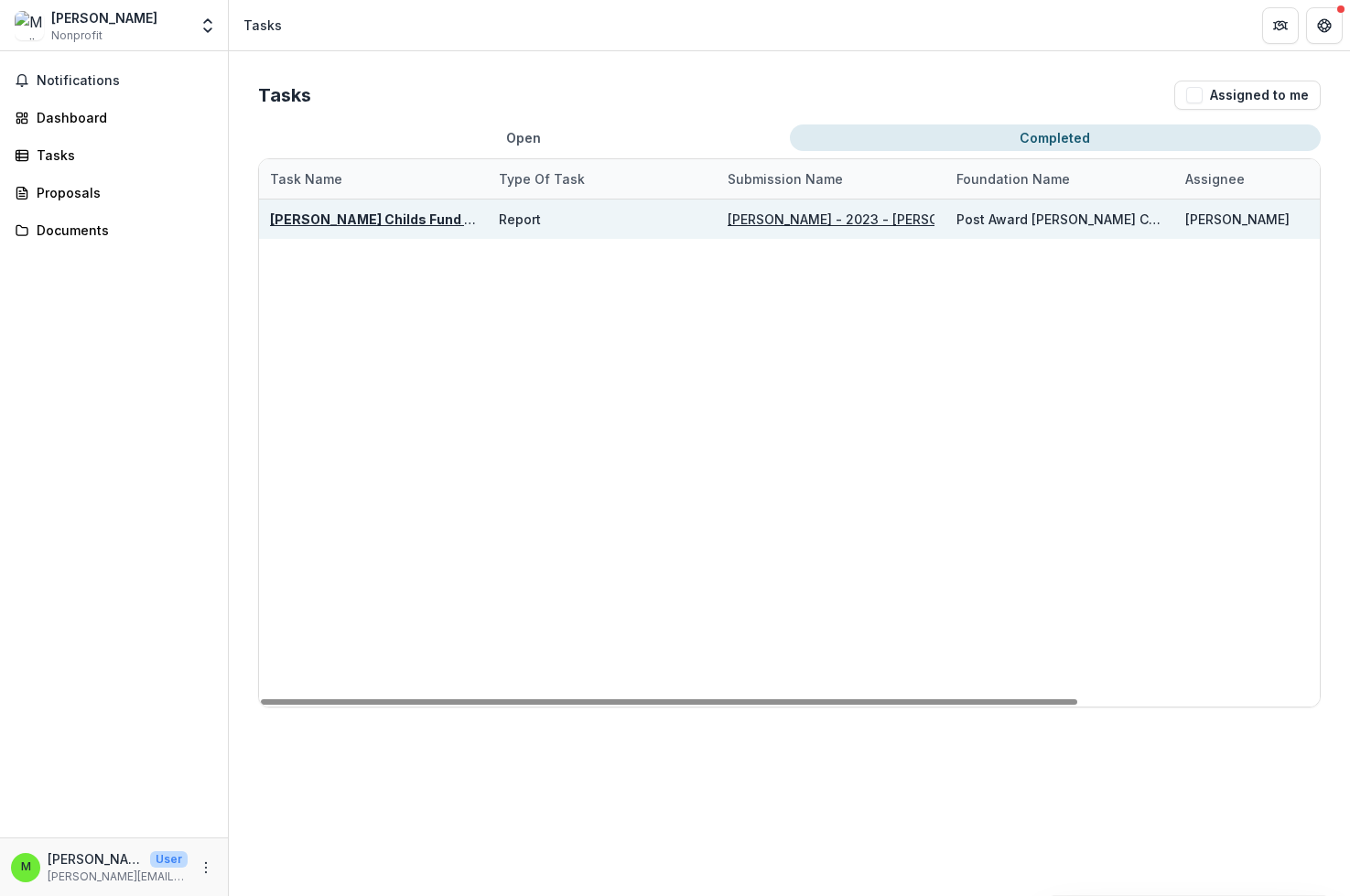
click at [417, 220] on u "[PERSON_NAME] Childs Fund Fellowship Award Financial Expenditure Report" at bounding box center [521, 219] width 502 height 16
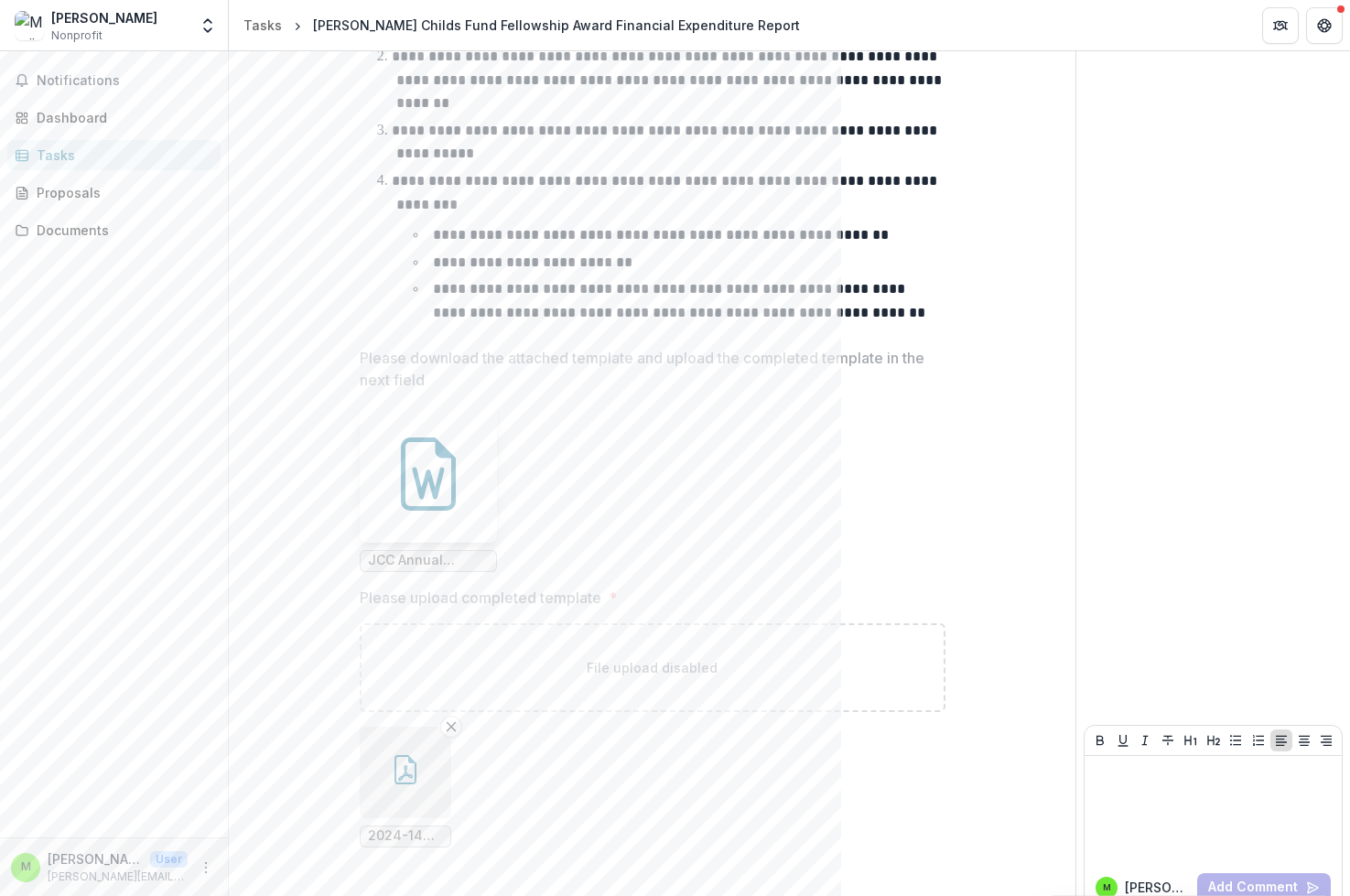
scroll to position [700, 0]
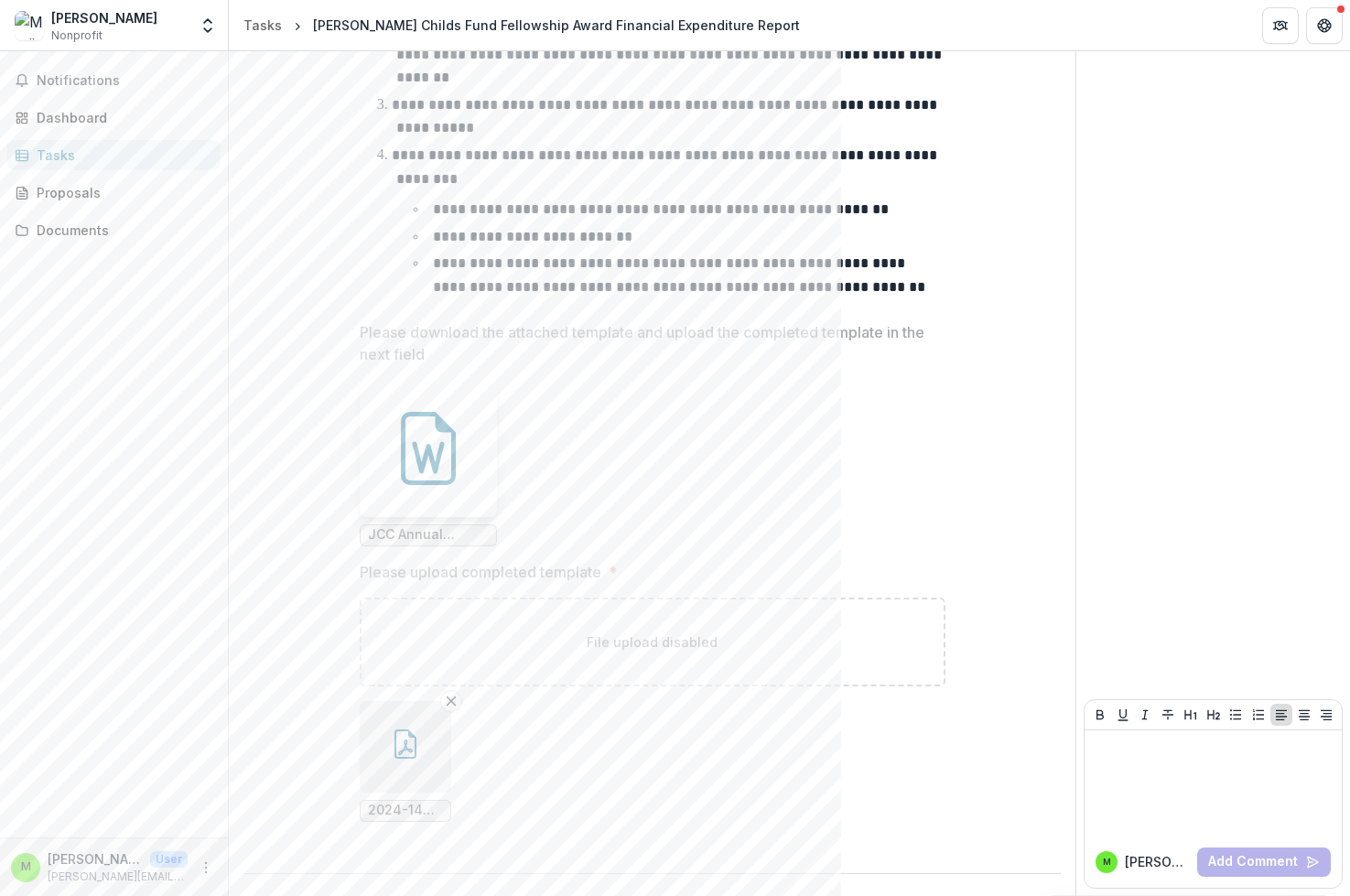
click at [410, 743] on icon "button" at bounding box center [405, 743] width 29 height 29
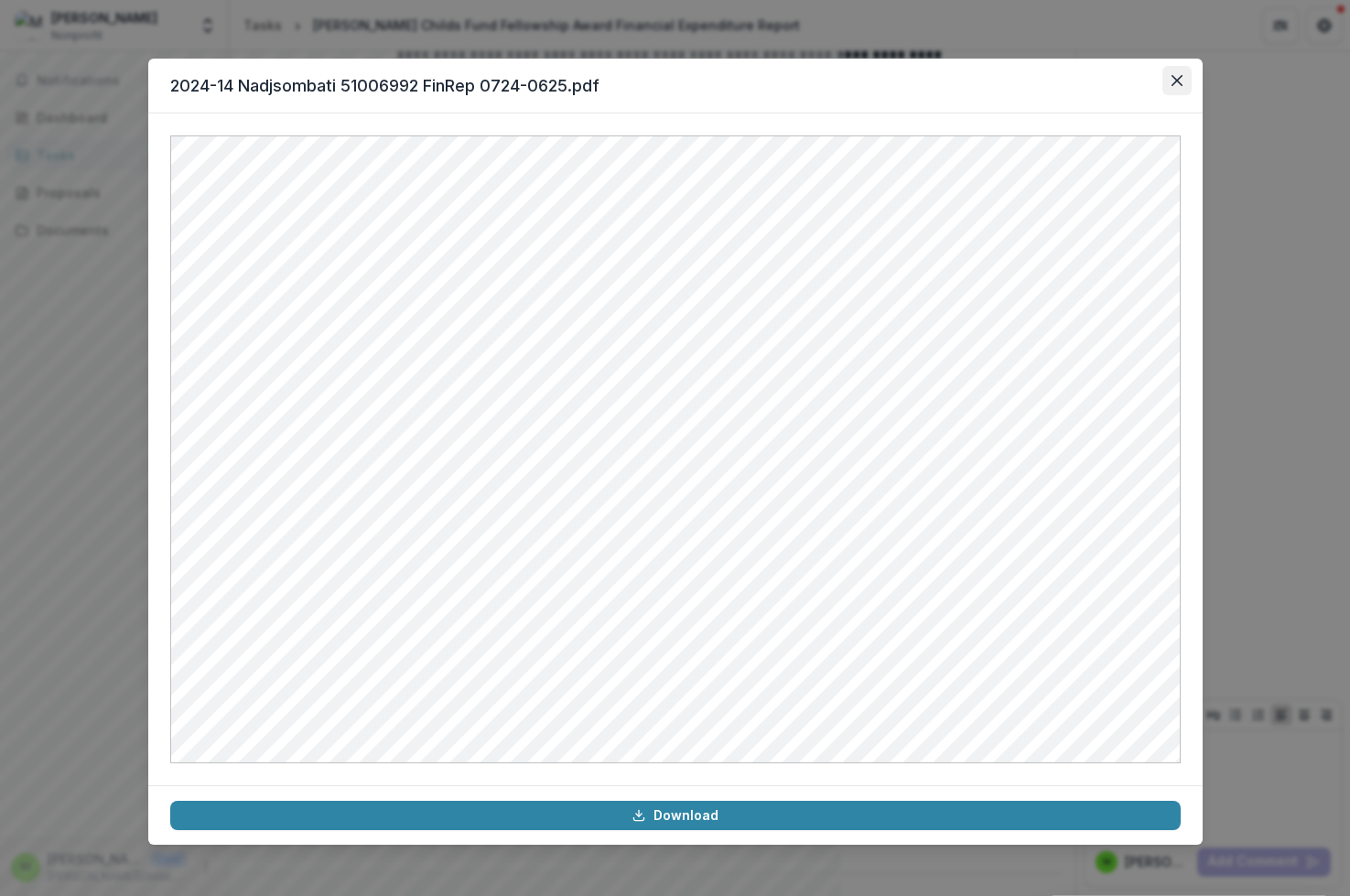
click at [1185, 79] on button "Close" at bounding box center [1176, 80] width 29 height 29
